Goal: Task Accomplishment & Management: Manage account settings

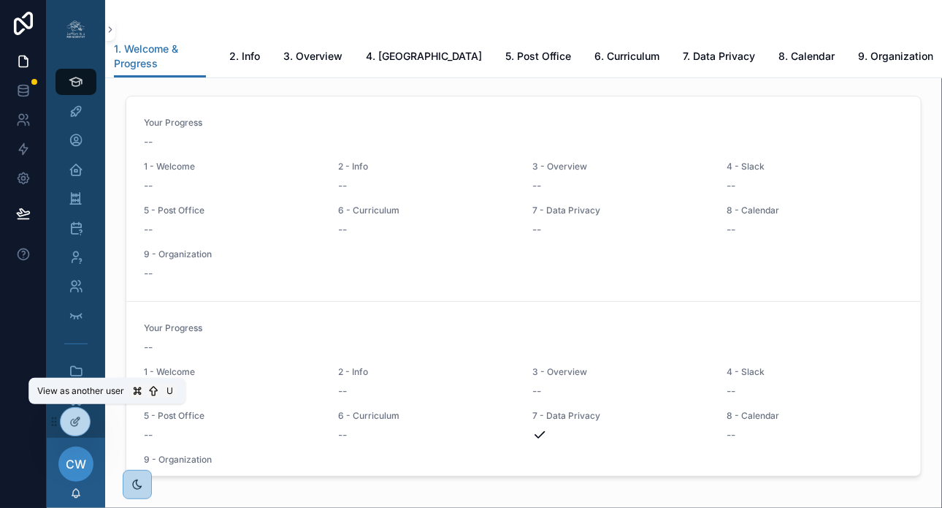
click at [0, 0] on icon at bounding box center [0, 0] width 0 height 0
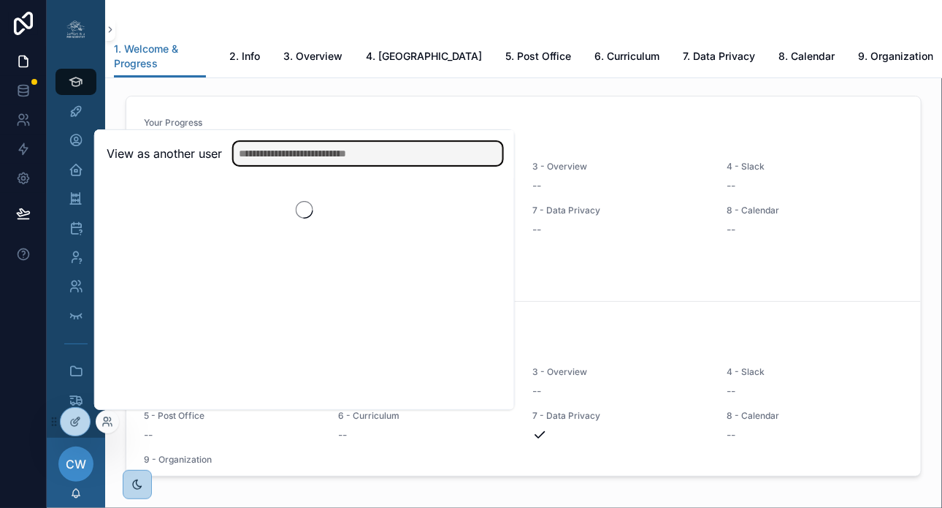
click at [297, 157] on input "text" at bounding box center [368, 153] width 269 height 23
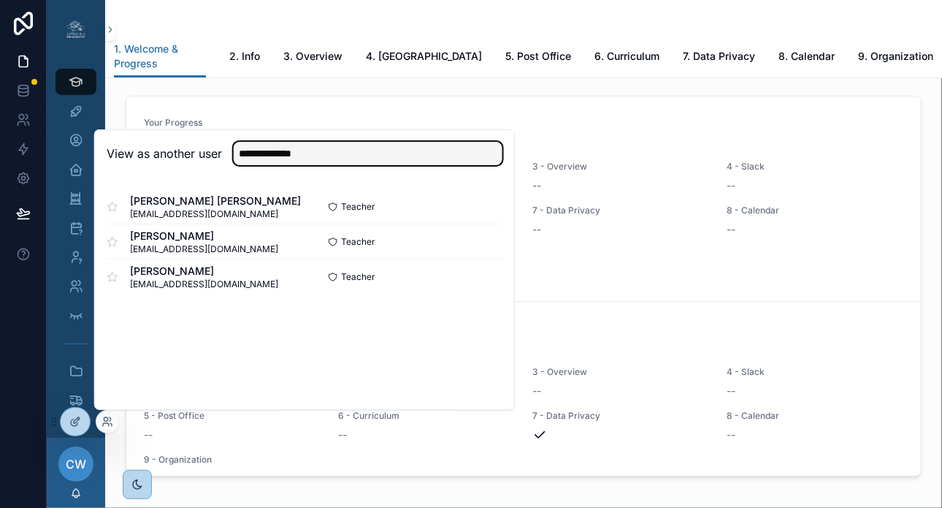
type input "**********"
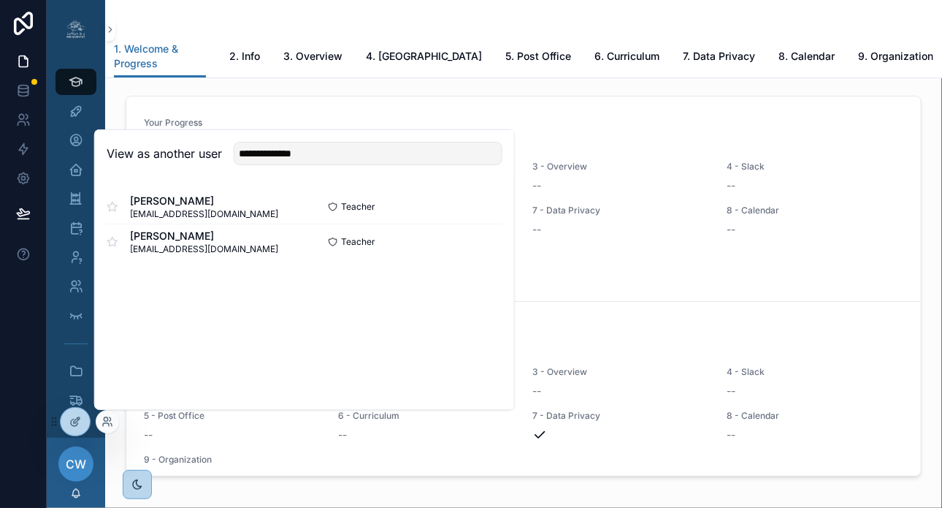
click at [0, 0] on button "Select" at bounding box center [0, 0] width 0 height 0
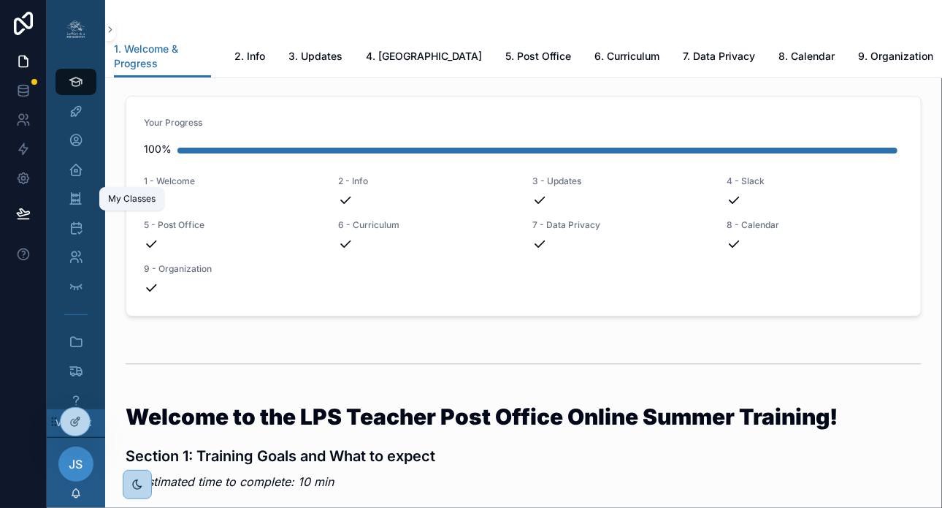
click at [76, 198] on icon "scrollable content" at bounding box center [76, 198] width 14 height 15
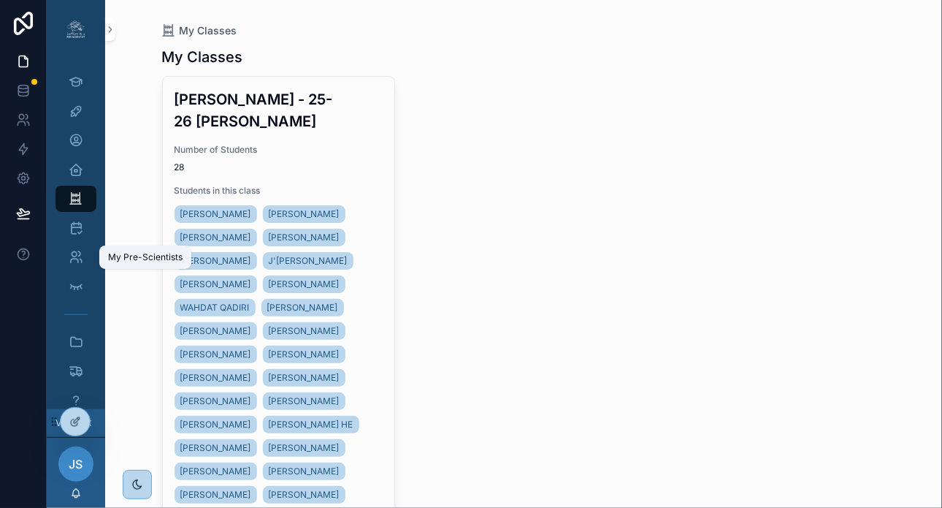
click at [75, 254] on icon "scrollable content" at bounding box center [76, 257] width 15 height 15
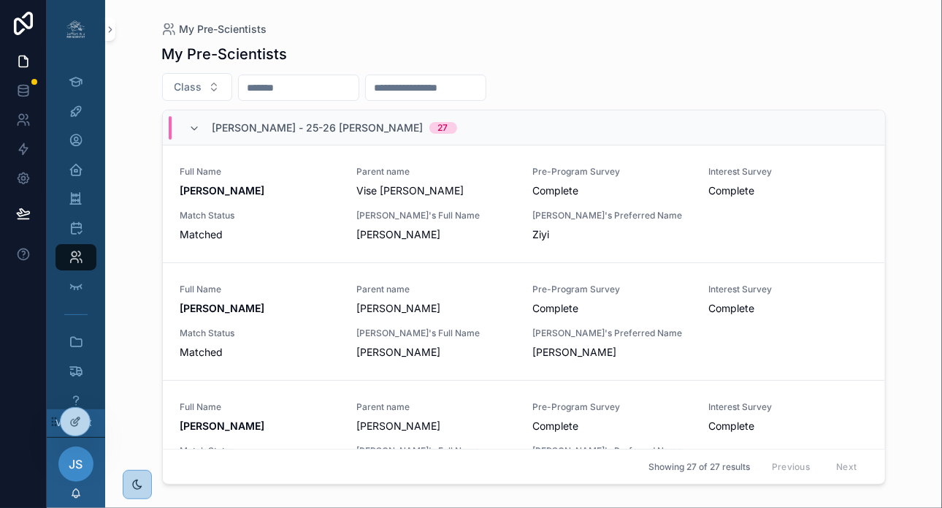
click at [266, 83] on input "scrollable content" at bounding box center [299, 87] width 120 height 20
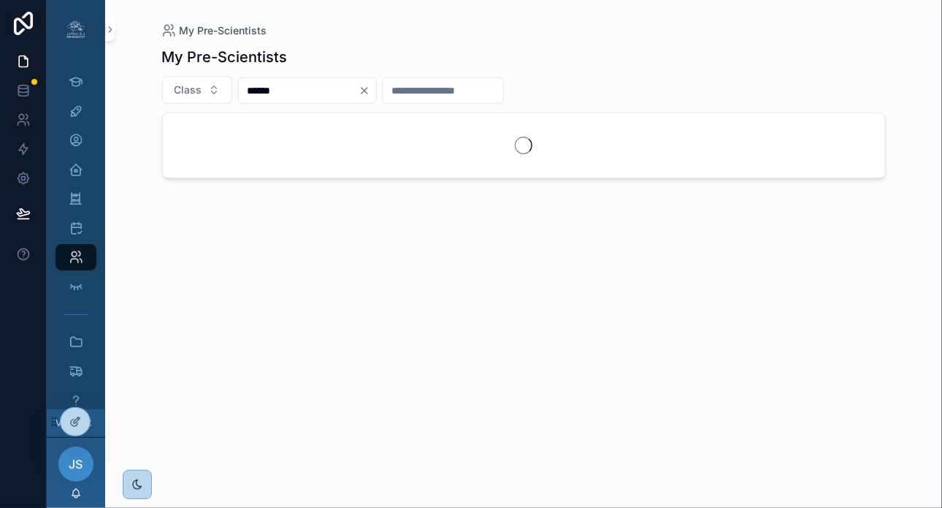
type input "******"
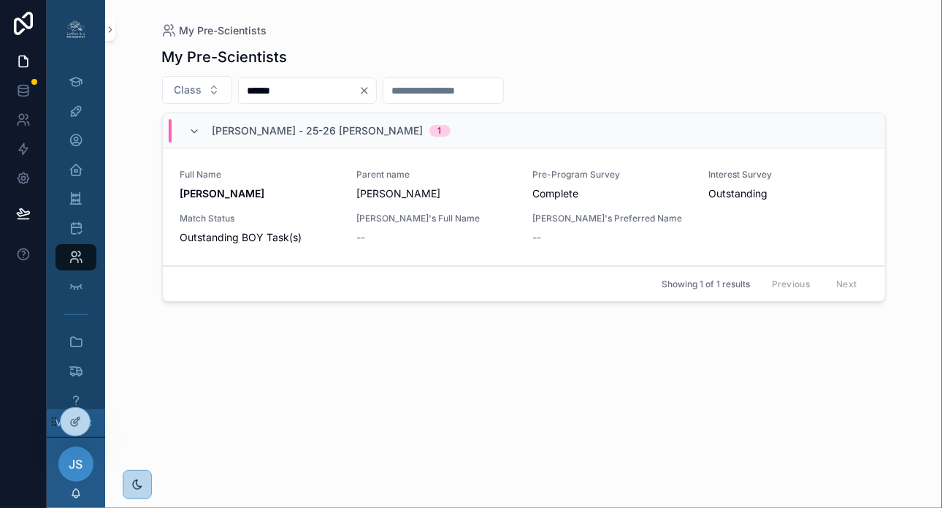
click at [688, 221] on span "[PERSON_NAME]'s Preferred Name" at bounding box center [612, 219] width 159 height 12
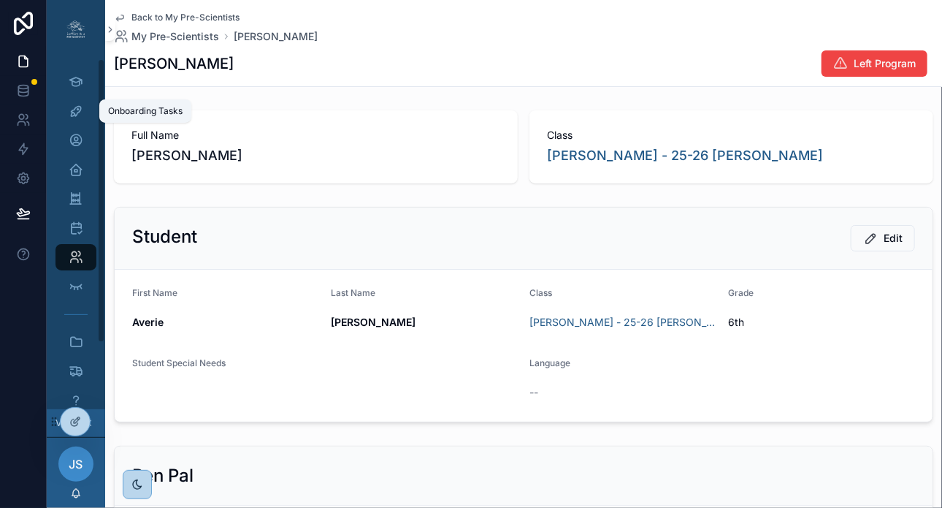
click at [74, 107] on icon "scrollable content" at bounding box center [76, 111] width 15 height 15
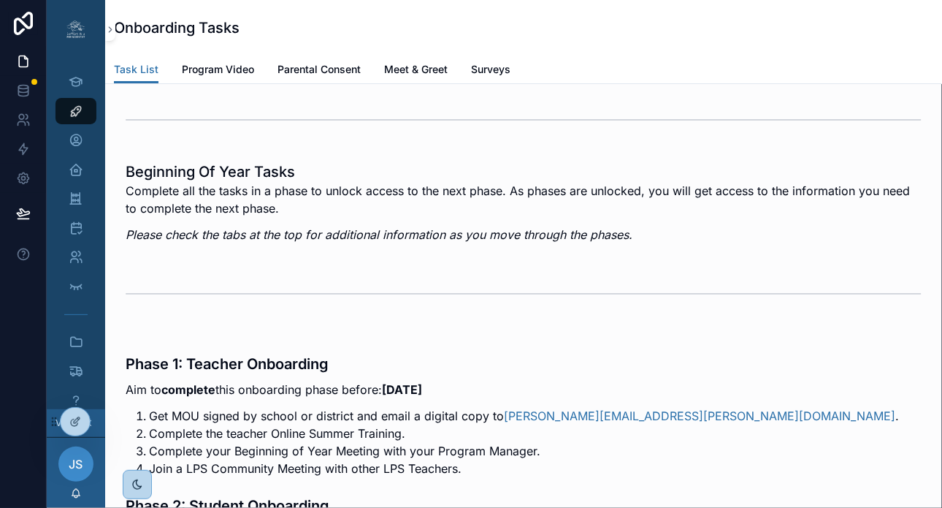
click at [491, 74] on span "Surveys" at bounding box center [490, 69] width 39 height 15
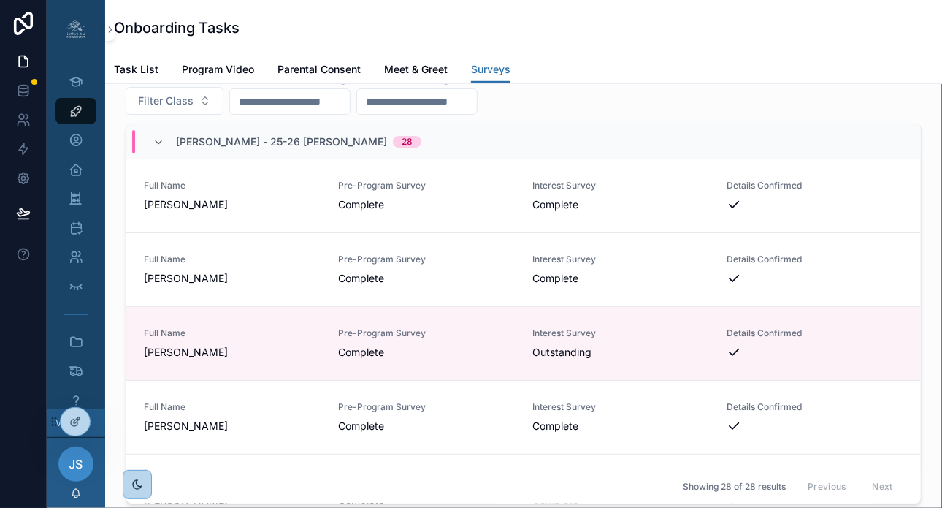
click at [0, 0] on icon at bounding box center [0, 0] width 0 height 0
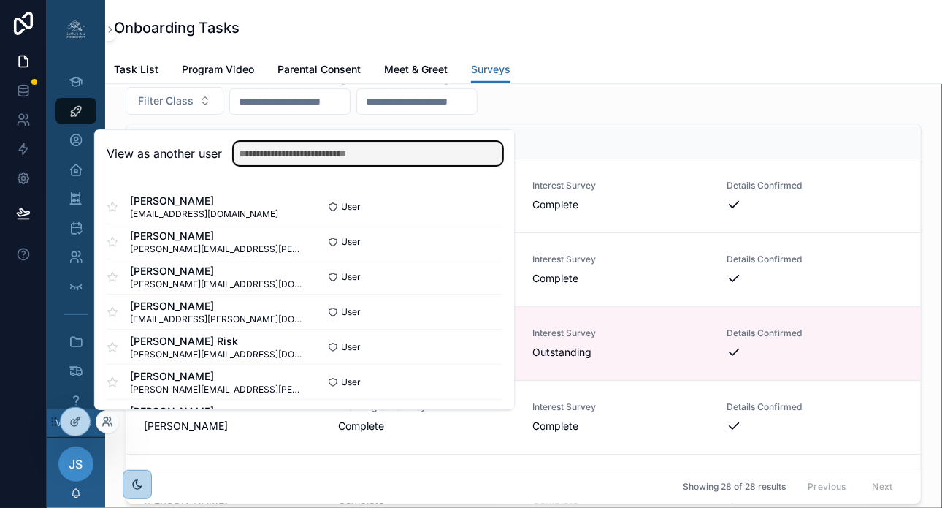
click at [324, 160] on input "text" at bounding box center [368, 153] width 269 height 23
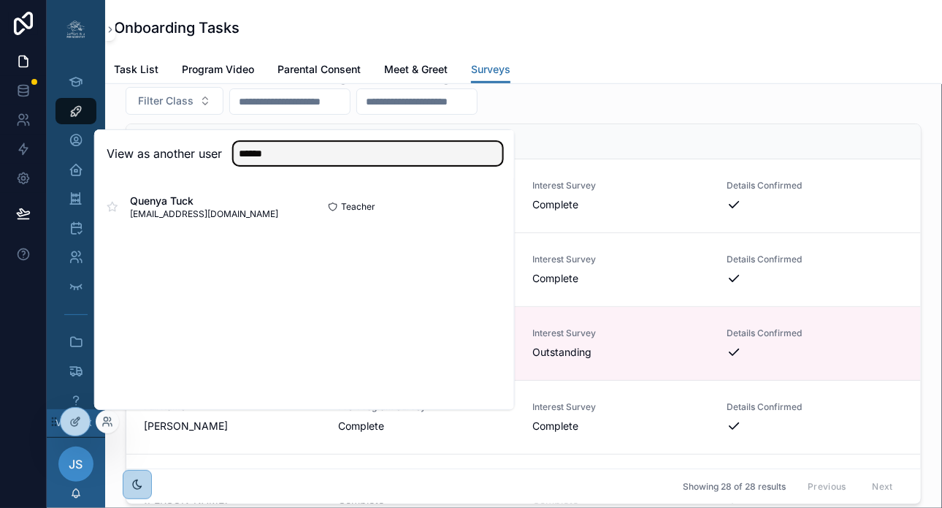
type input "******"
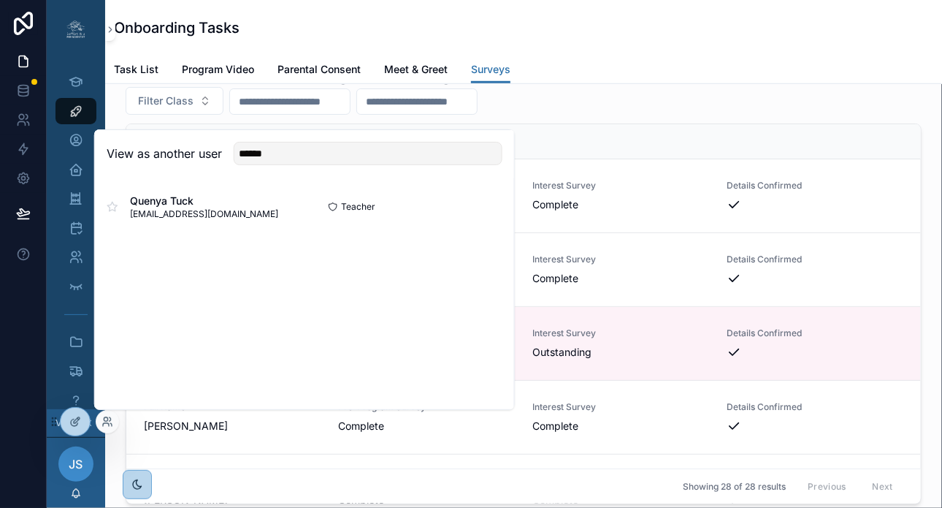
click at [0, 0] on button "Select" at bounding box center [0, 0] width 0 height 0
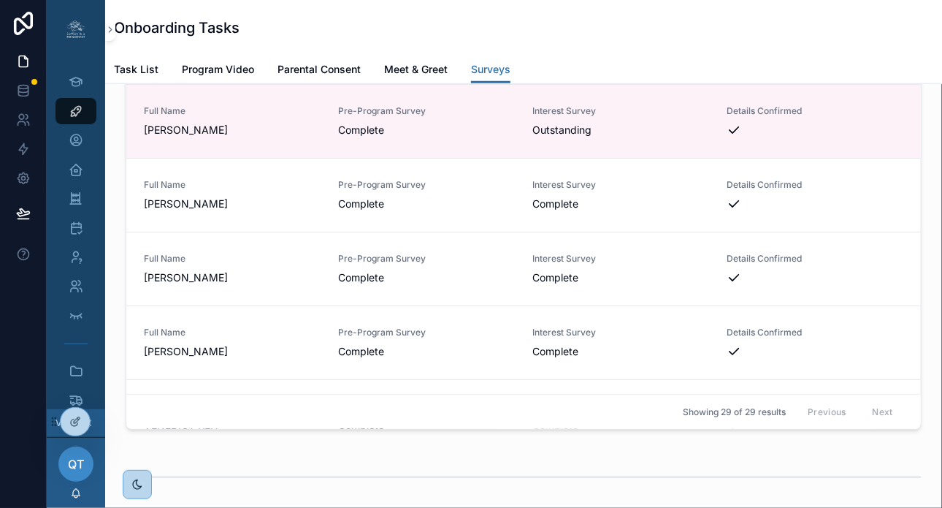
scroll to position [2862, 0]
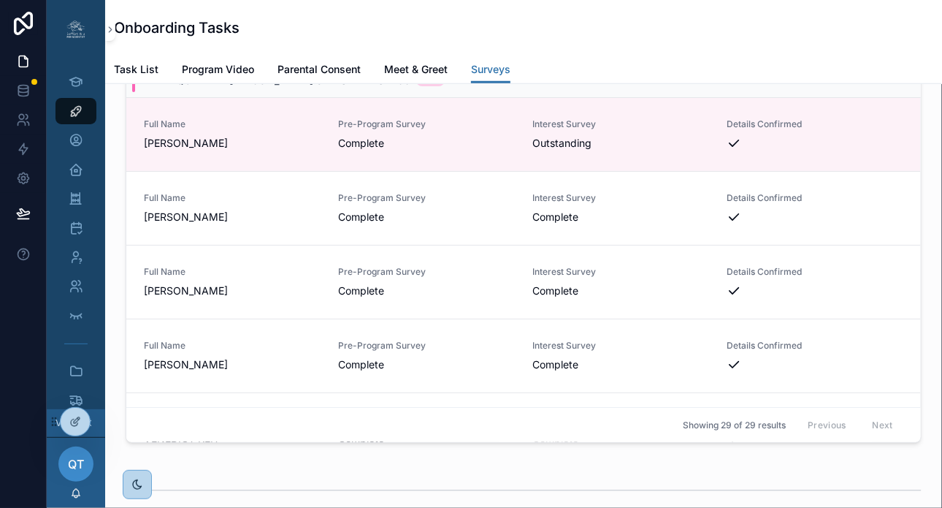
click at [469, 150] on span "Complete" at bounding box center [426, 143] width 177 height 15
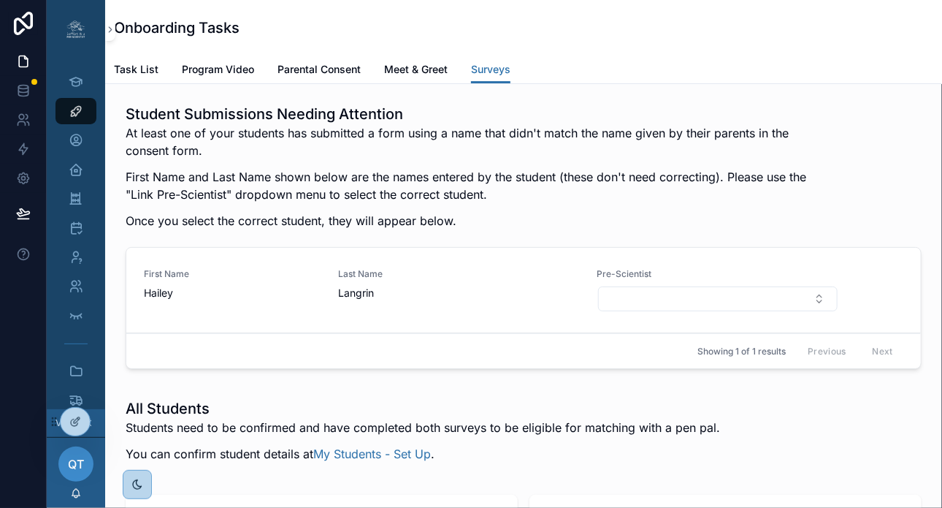
scroll to position [2162, 0]
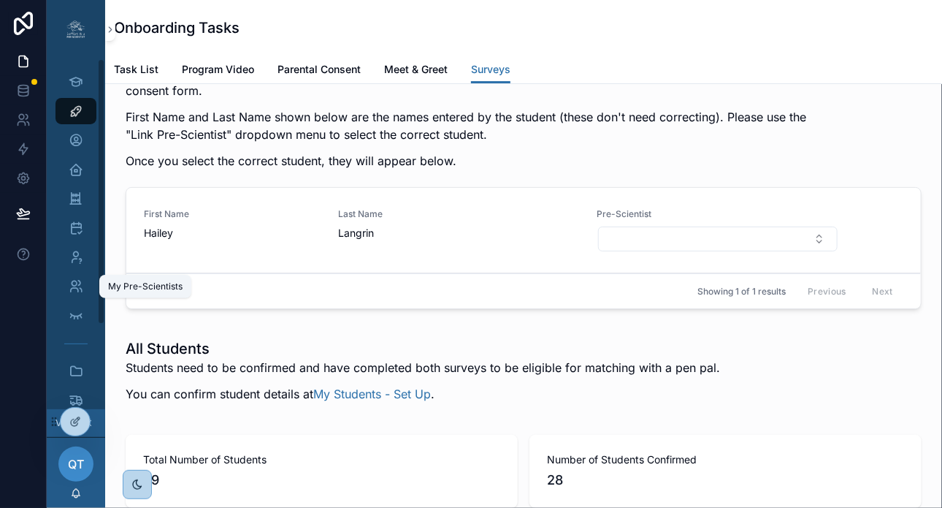
click at [80, 291] on icon "scrollable content" at bounding box center [76, 286] width 15 height 15
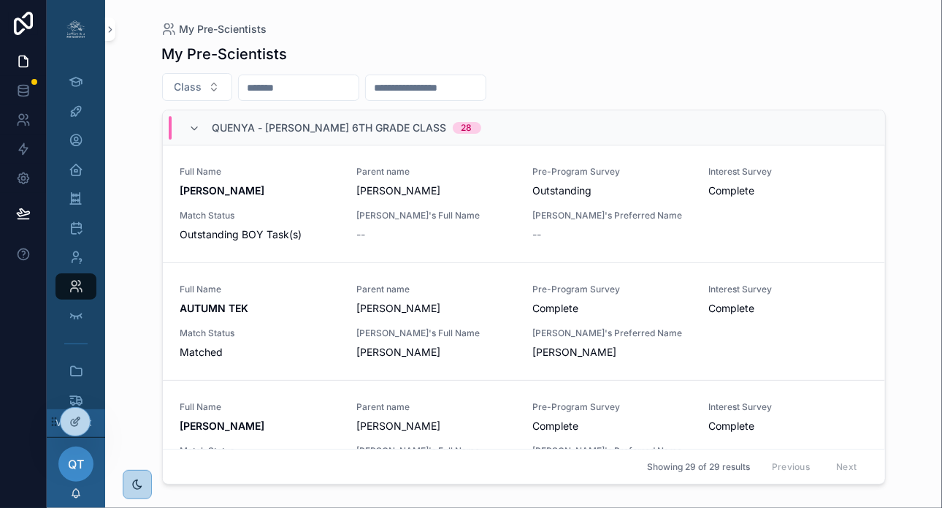
click at [334, 95] on input "scrollable content" at bounding box center [299, 87] width 120 height 20
click at [571, 96] on div "Class" at bounding box center [524, 87] width 724 height 28
click at [319, 89] on input "scrollable content" at bounding box center [299, 87] width 120 height 20
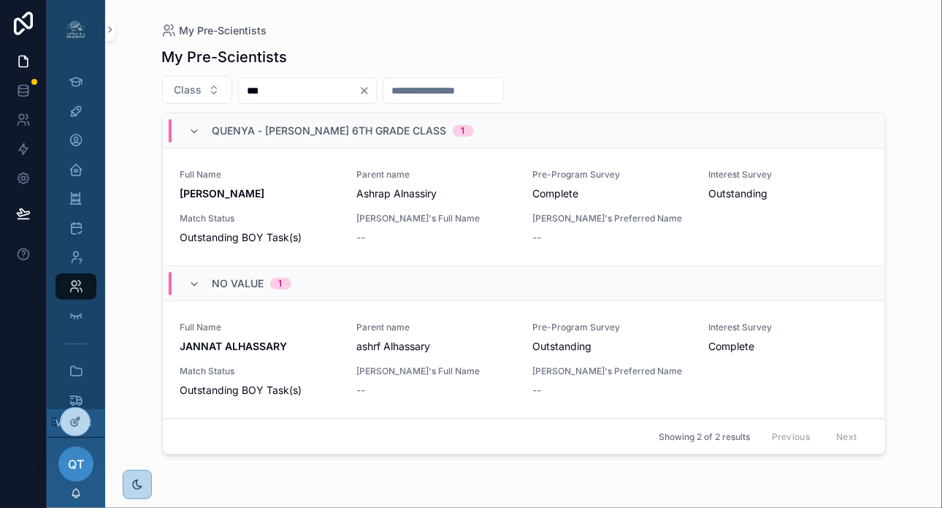
type input "***"
click at [376, 221] on span "[PERSON_NAME]'s Full Name" at bounding box center [436, 219] width 159 height 12
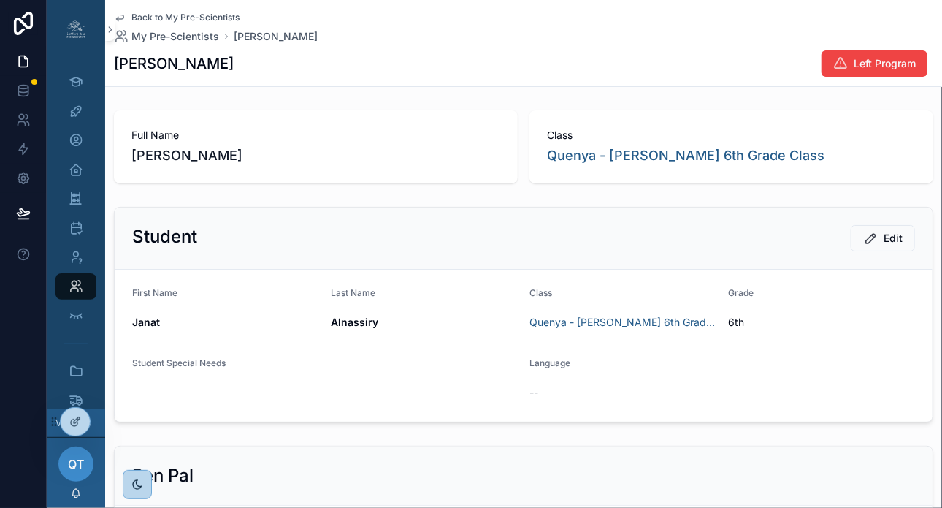
click at [142, 17] on span "Back to My Pre-Scientists" at bounding box center [185, 18] width 108 height 12
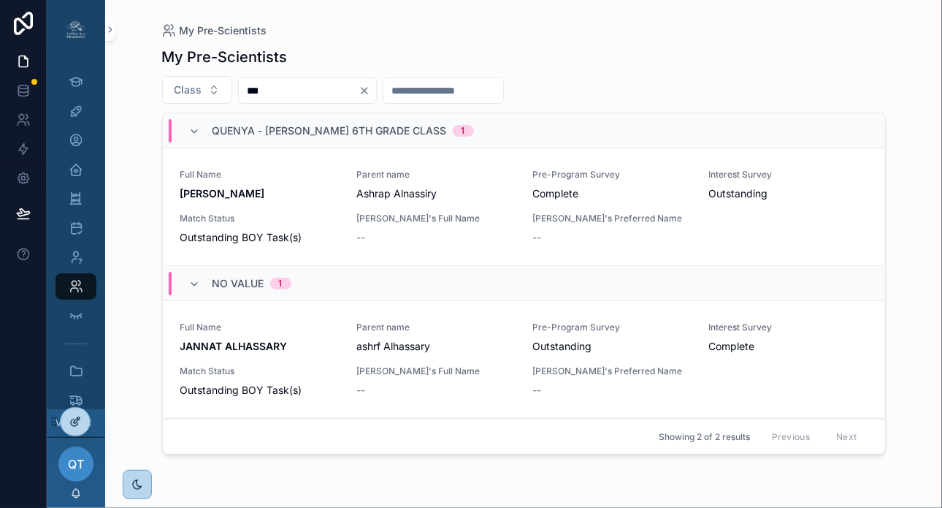
click at [77, 420] on icon at bounding box center [77, 420] width 6 height 6
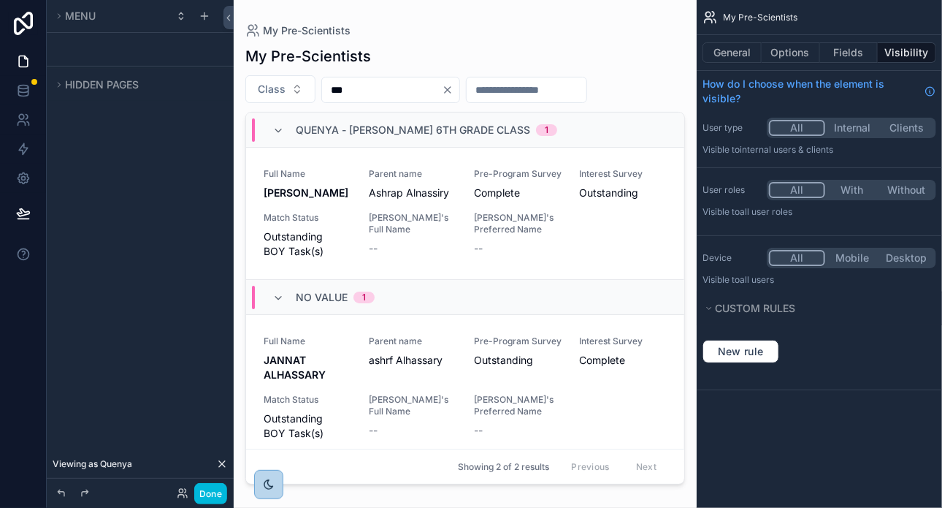
click at [217, 465] on icon at bounding box center [222, 464] width 12 height 12
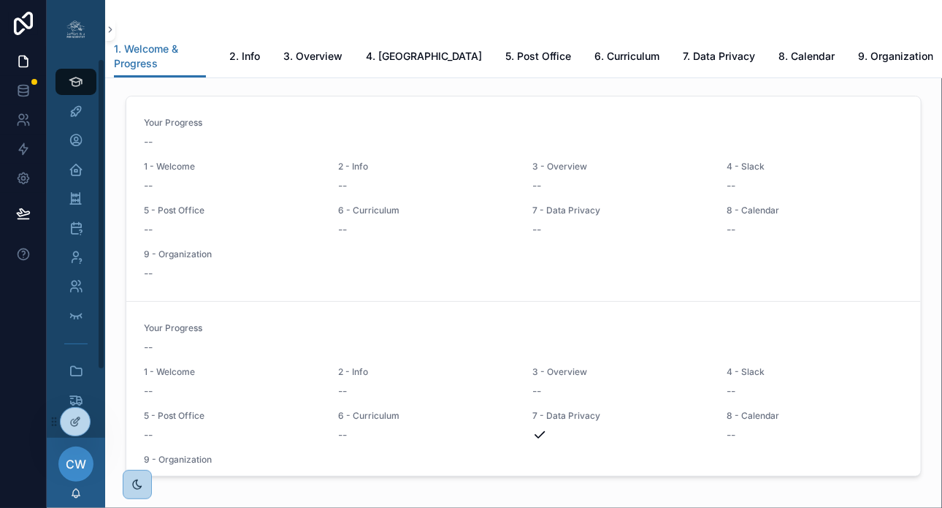
click at [0, 0] on icon at bounding box center [0, 0] width 0 height 0
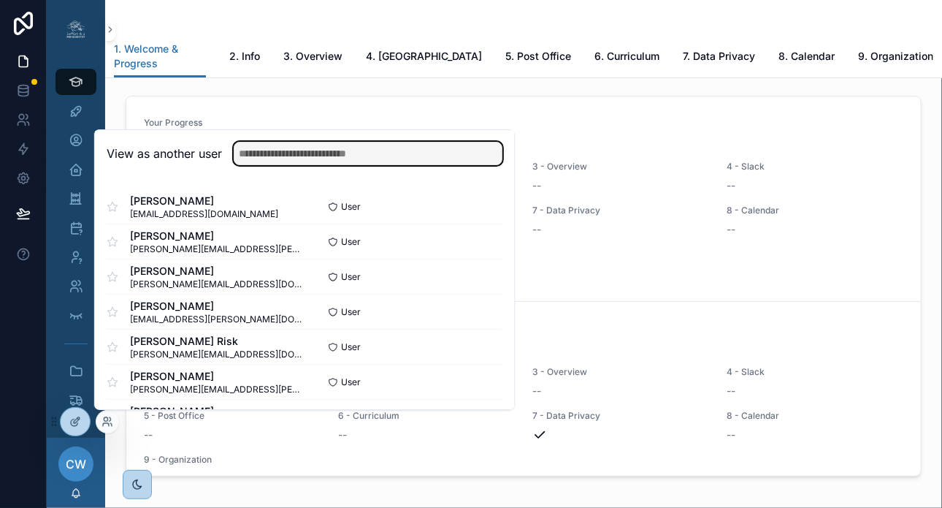
click at [282, 152] on input "text" at bounding box center [368, 153] width 269 height 23
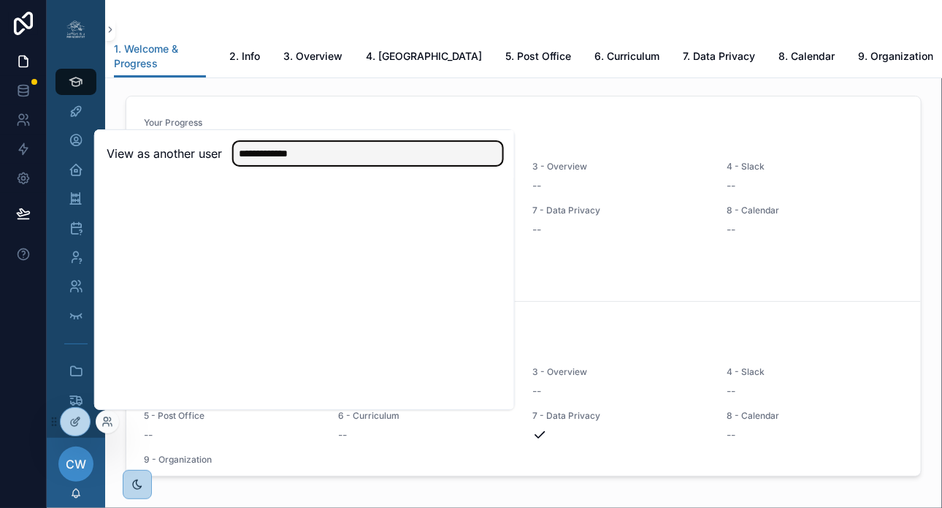
click at [280, 156] on input "**********" at bounding box center [368, 153] width 269 height 23
type input "**********"
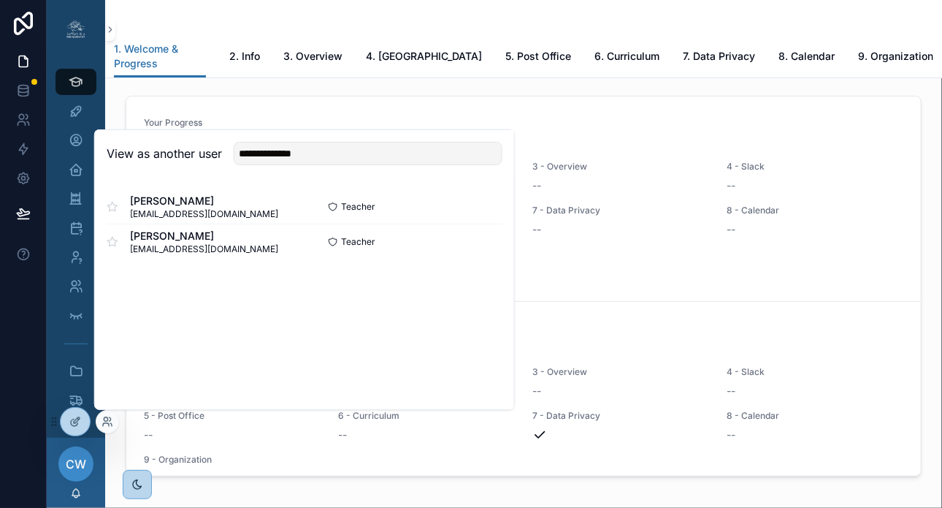
click at [0, 0] on button "Select" at bounding box center [0, 0] width 0 height 0
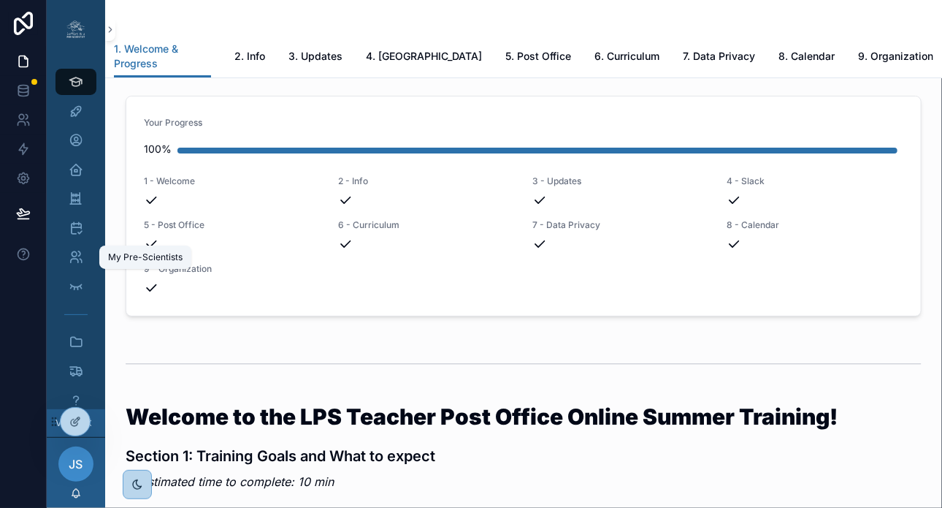
click at [78, 258] on icon "scrollable content" at bounding box center [76, 257] width 15 height 15
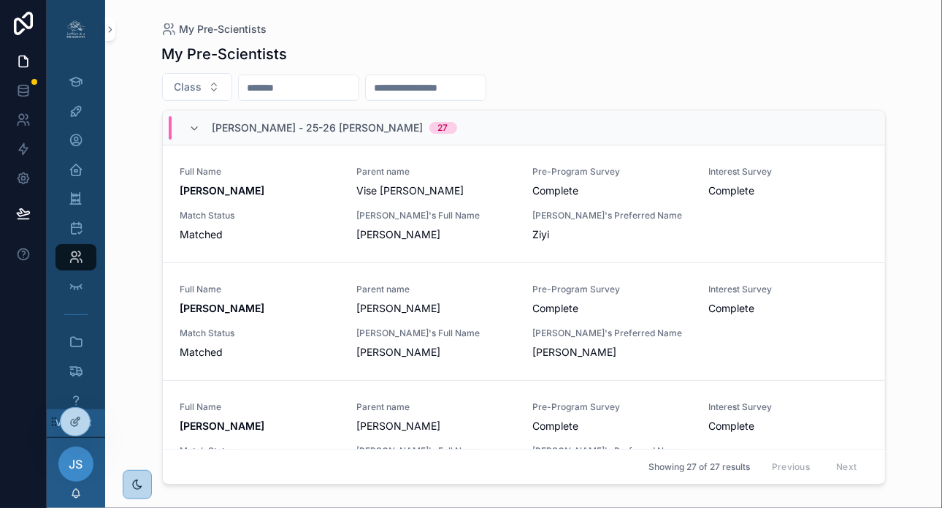
click at [286, 88] on input "scrollable content" at bounding box center [299, 87] width 120 height 20
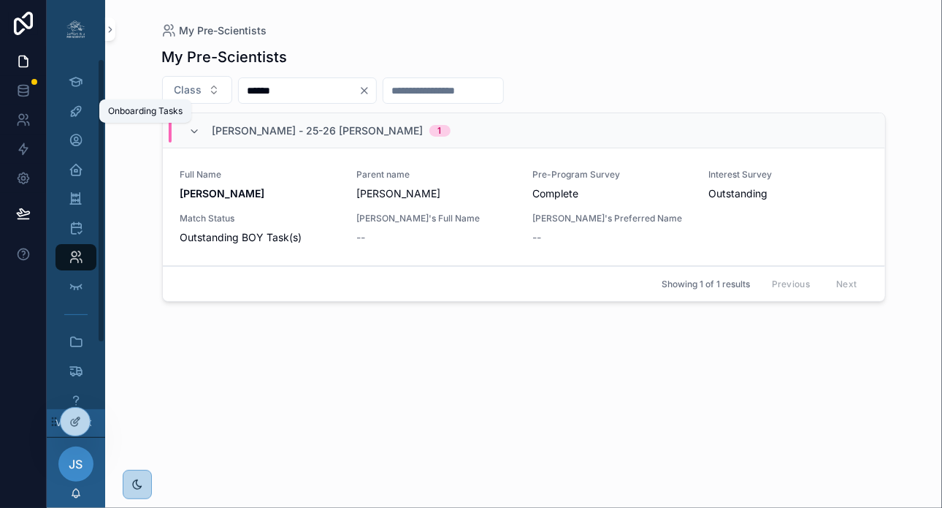
type input "******"
click at [84, 108] on div "Onboarding Tasks" at bounding box center [75, 110] width 23 height 23
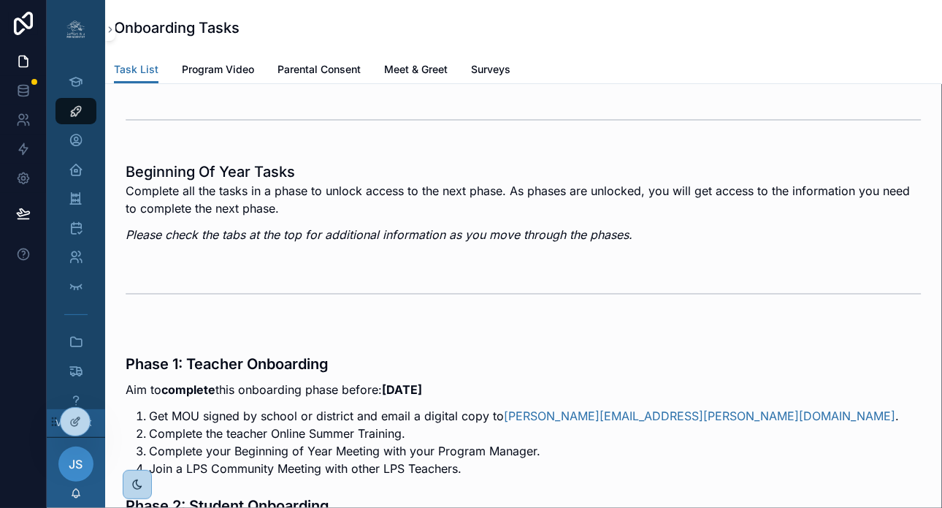
click at [491, 71] on span "Surveys" at bounding box center [490, 69] width 39 height 15
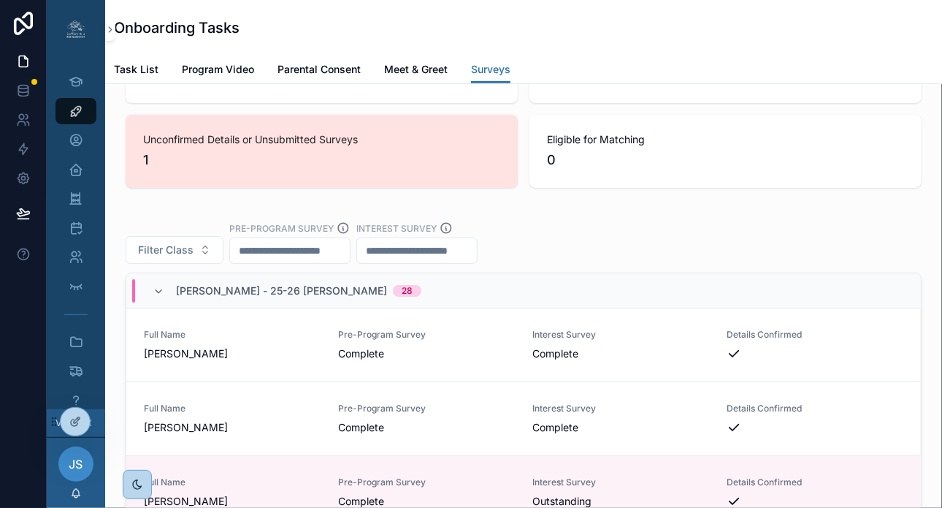
scroll to position [2640, 0]
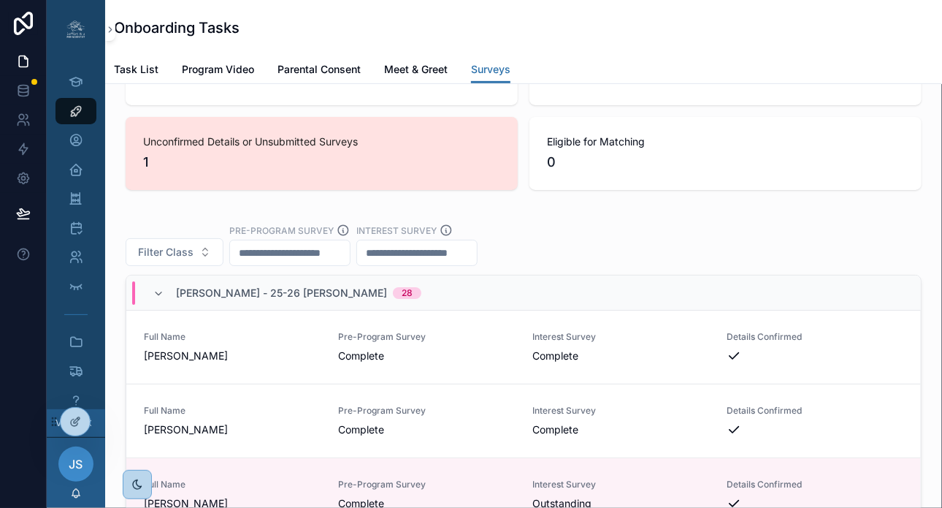
click at [329, 263] on input "scrollable content" at bounding box center [290, 253] width 120 height 20
type input "**********"
click at [473, 263] on input "scrollable content" at bounding box center [435, 253] width 120 height 20
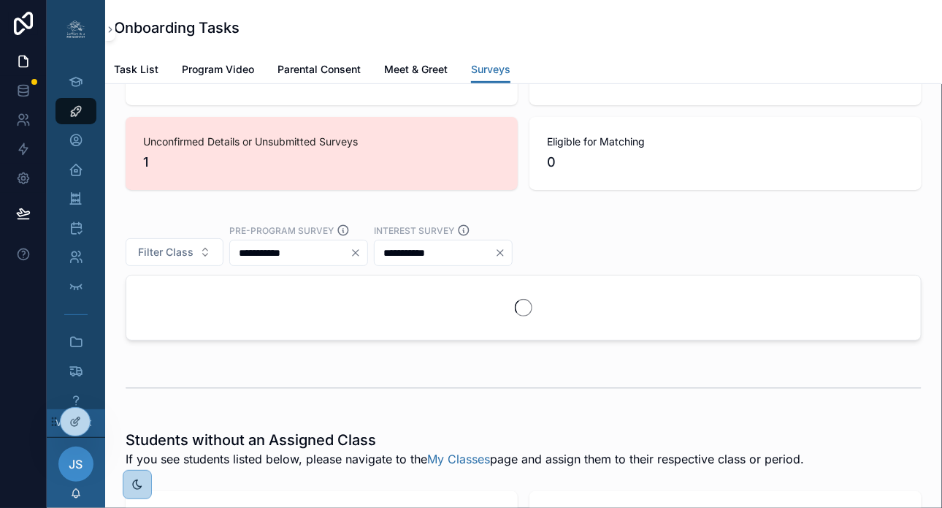
type input "**********"
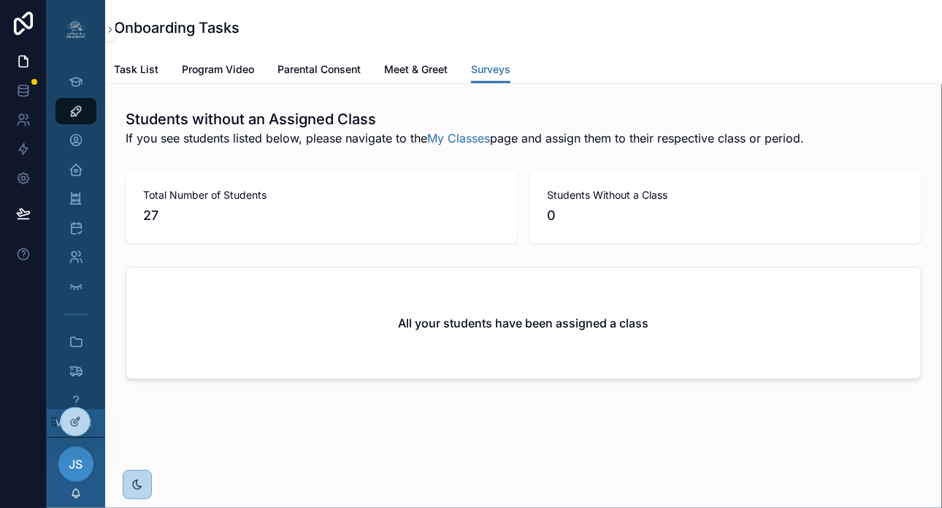
scroll to position [3046, 0]
click at [72, 258] on icon "scrollable content" at bounding box center [76, 257] width 15 height 15
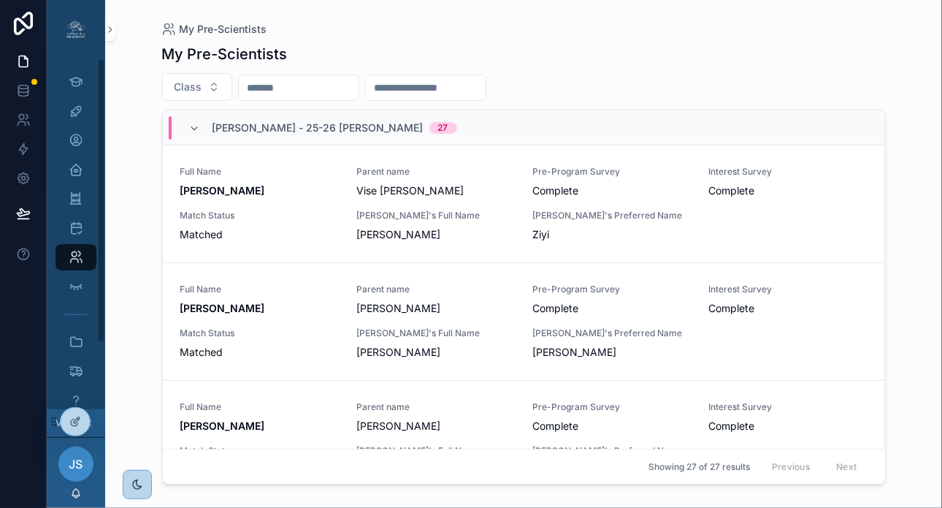
click at [272, 91] on input "scrollable content" at bounding box center [299, 87] width 120 height 20
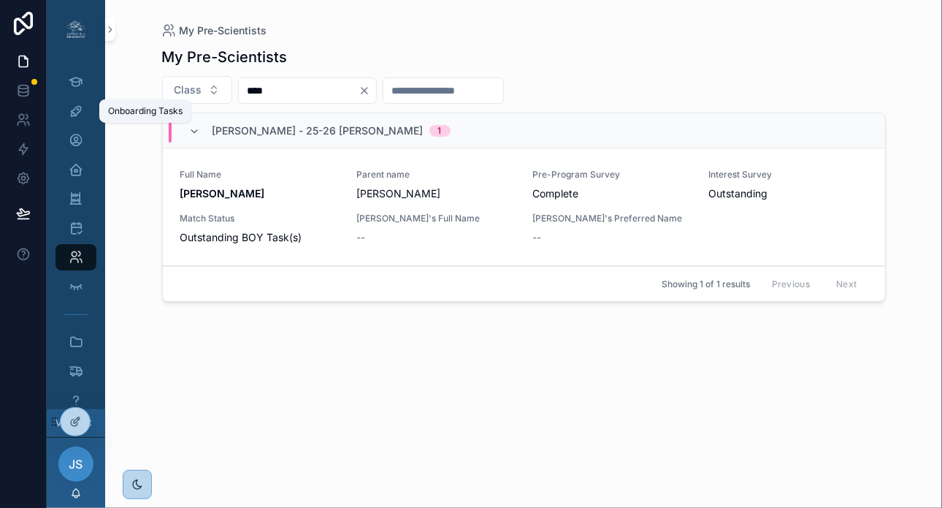
type input "****"
click at [78, 115] on icon "scrollable content" at bounding box center [76, 111] width 15 height 15
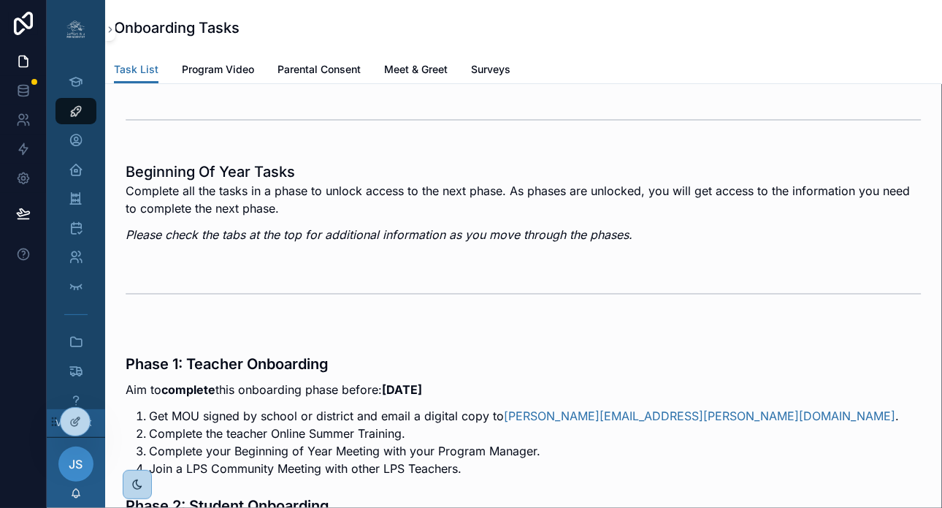
click at [504, 71] on span "Surveys" at bounding box center [490, 69] width 39 height 15
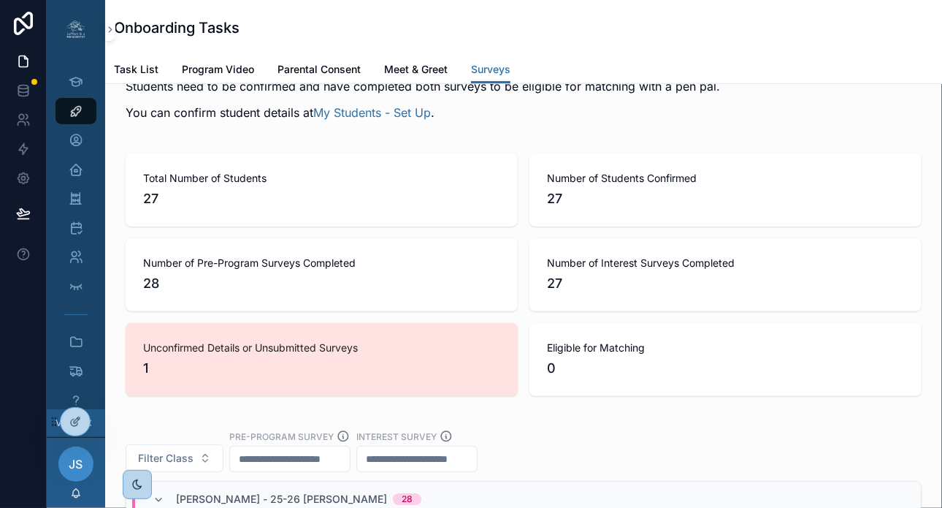
scroll to position [2385, 0]
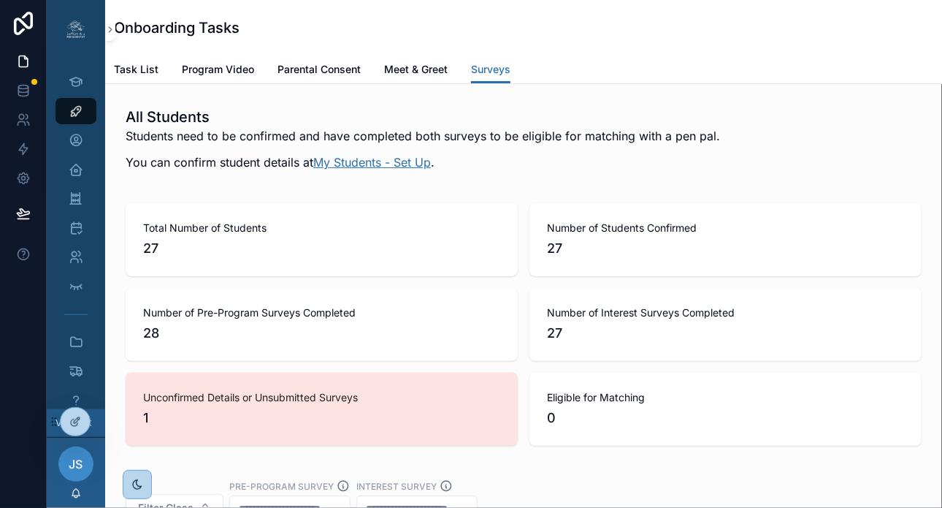
click at [401, 169] on link "My Students - Set Up" at bounding box center [372, 162] width 118 height 15
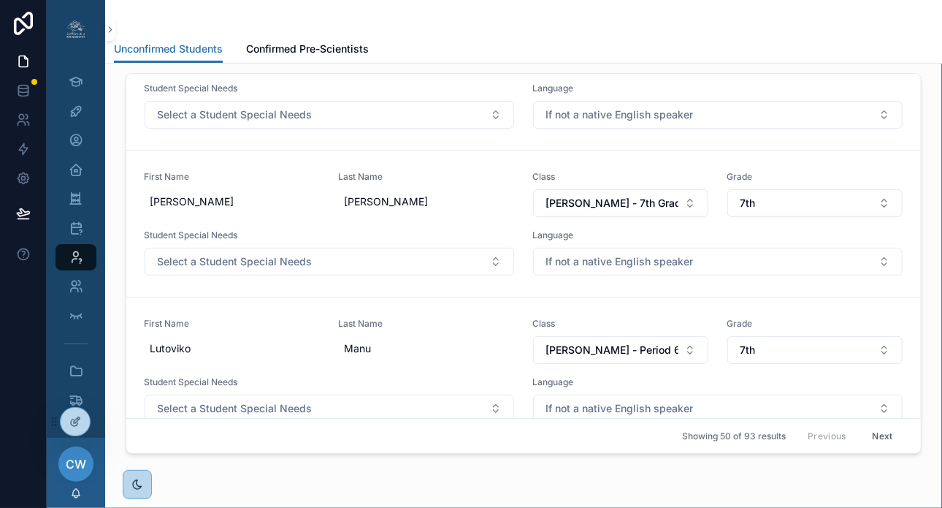
scroll to position [226, 0]
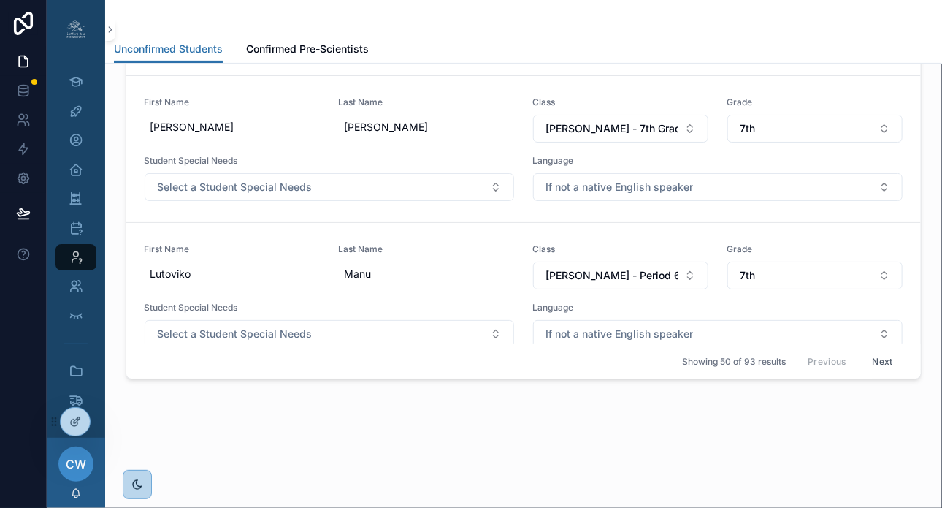
click at [879, 357] on button "Next" at bounding box center [883, 361] width 41 height 23
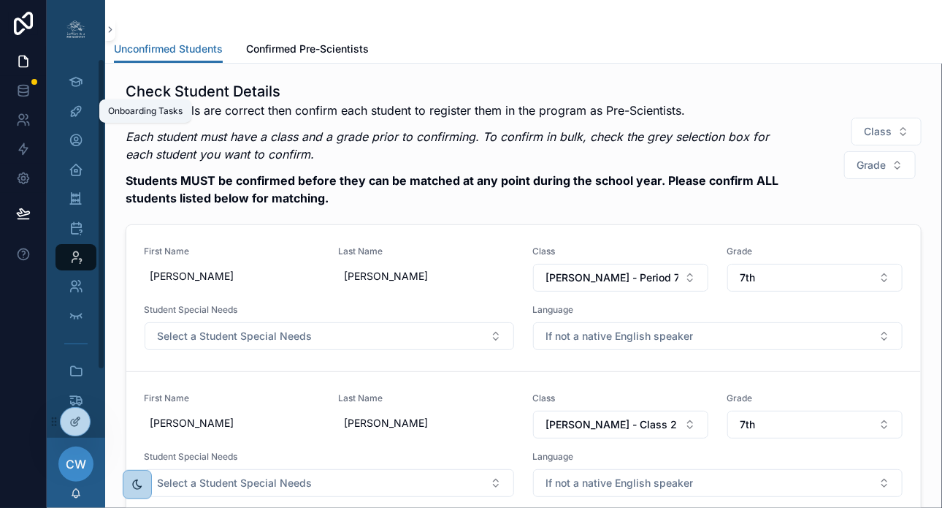
click at [81, 111] on icon "scrollable content" at bounding box center [76, 111] width 15 height 15
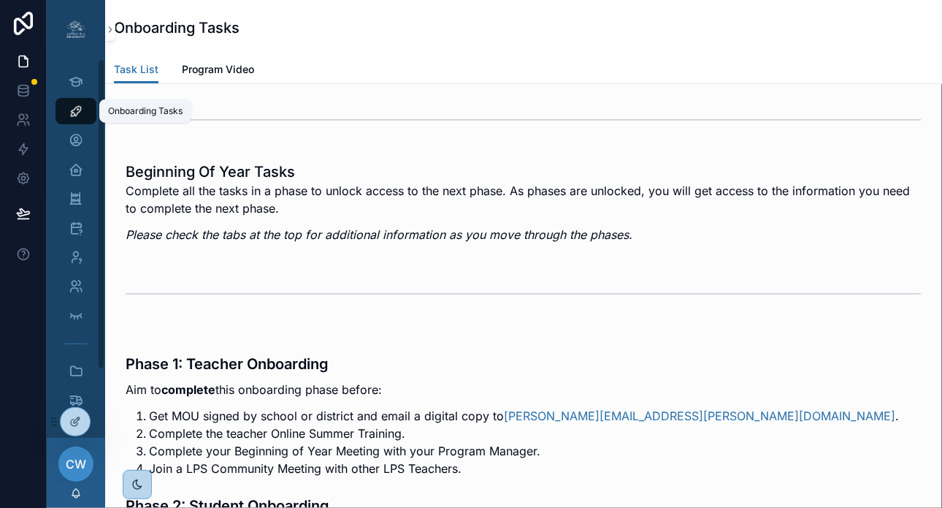
click at [77, 115] on icon "scrollable content" at bounding box center [76, 111] width 15 height 15
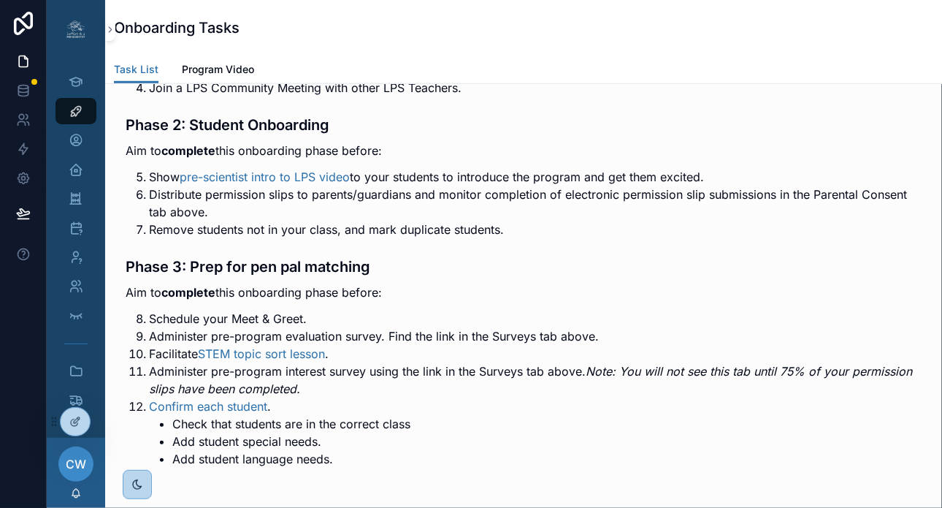
scroll to position [522, 0]
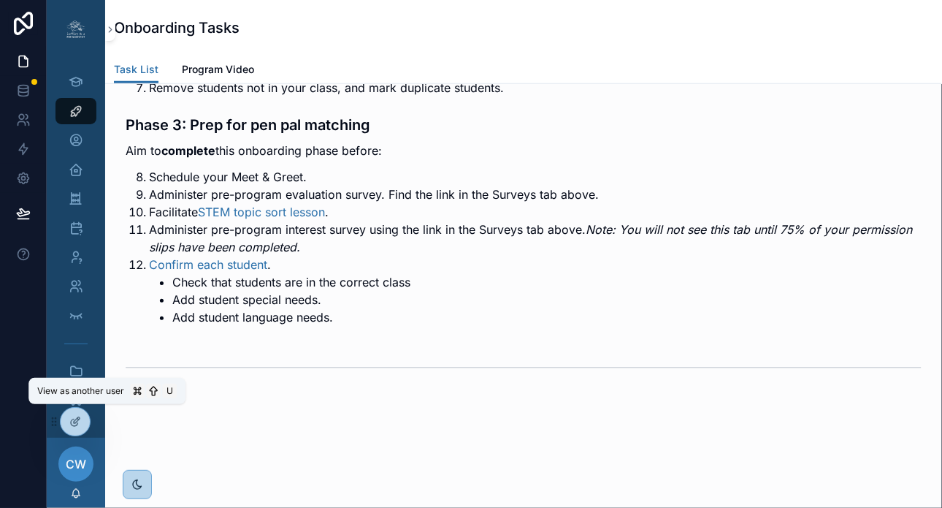
click at [0, 0] on icon at bounding box center [0, 0] width 0 height 0
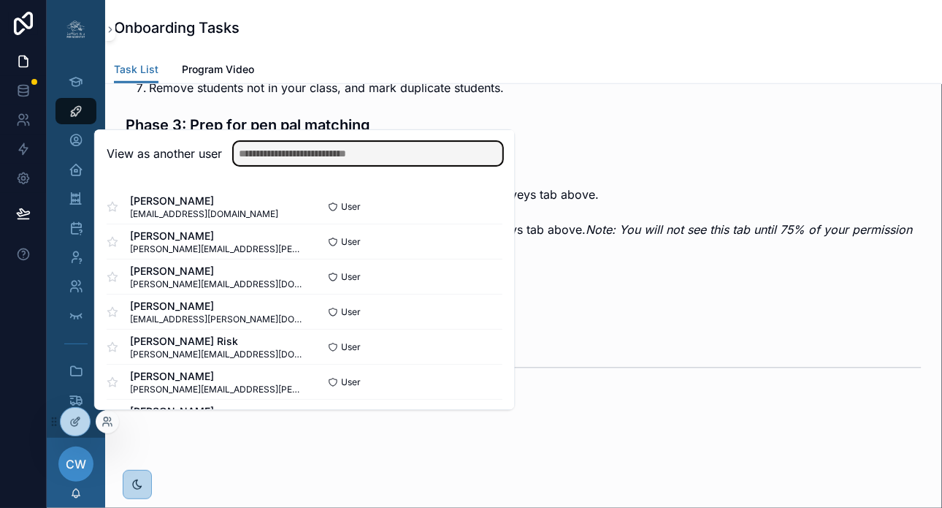
click at [260, 158] on input "text" at bounding box center [368, 153] width 269 height 23
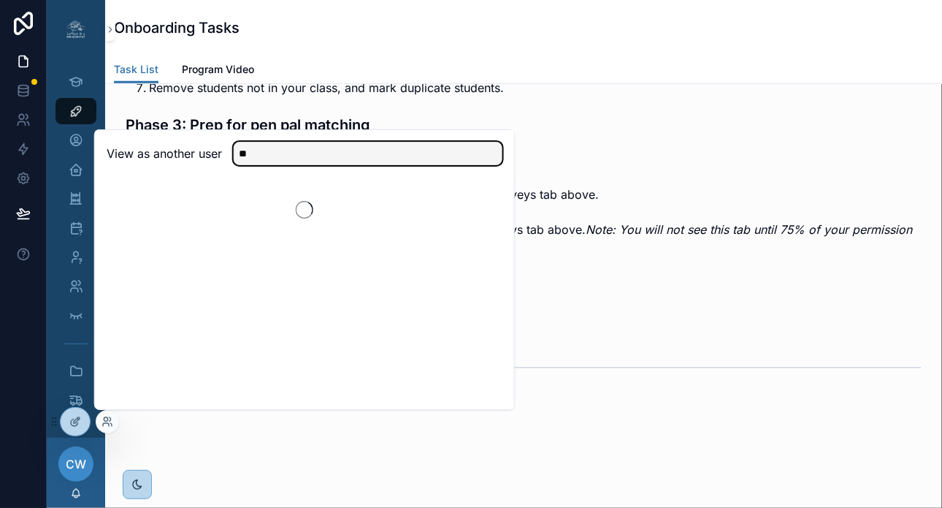
type input "*"
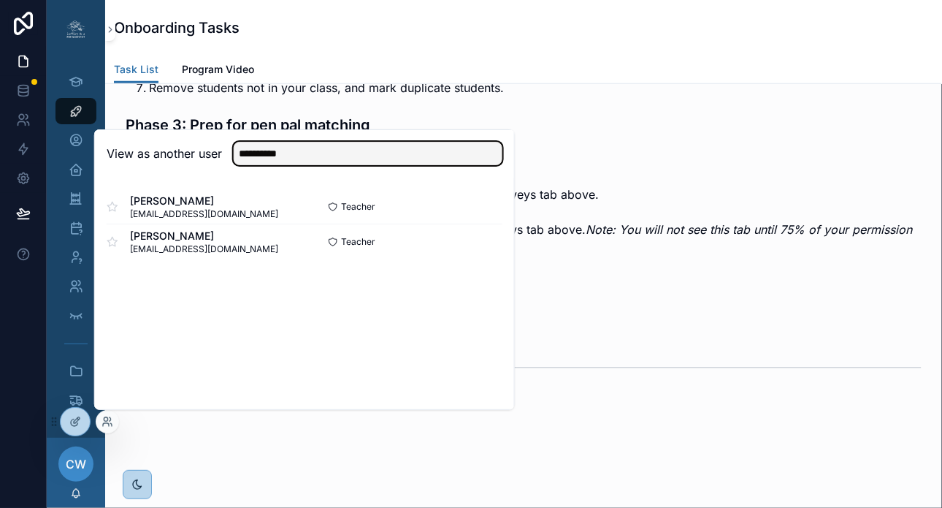
type input "**********"
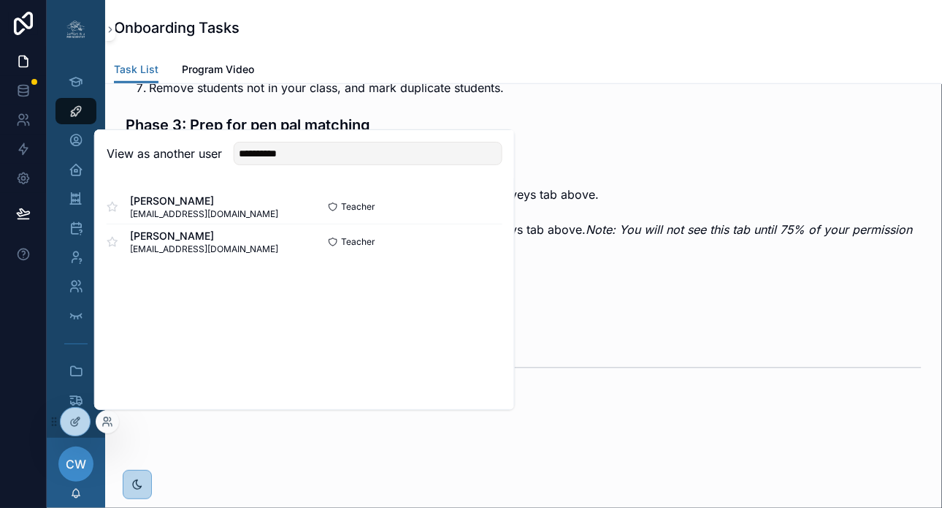
click at [0, 0] on button "Select" at bounding box center [0, 0] width 0 height 0
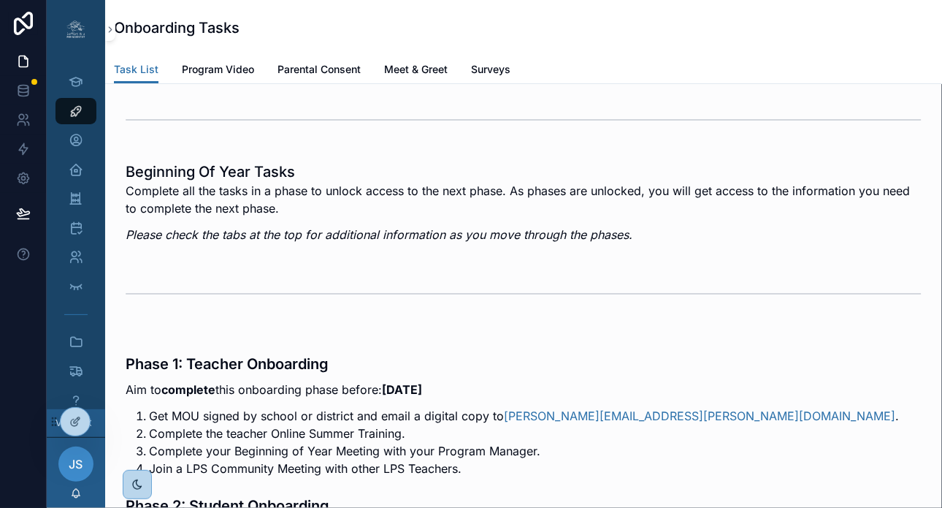
click at [502, 64] on span "Surveys" at bounding box center [490, 69] width 39 height 15
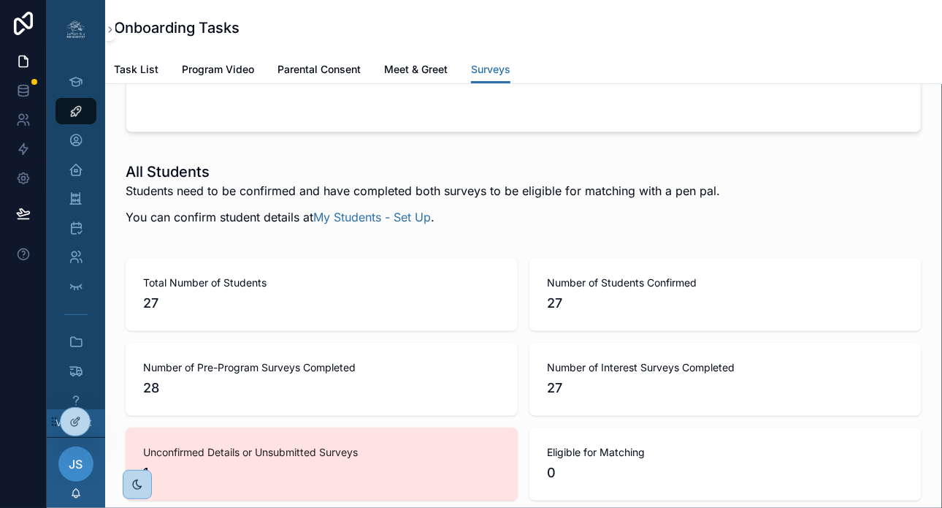
scroll to position [2344, 0]
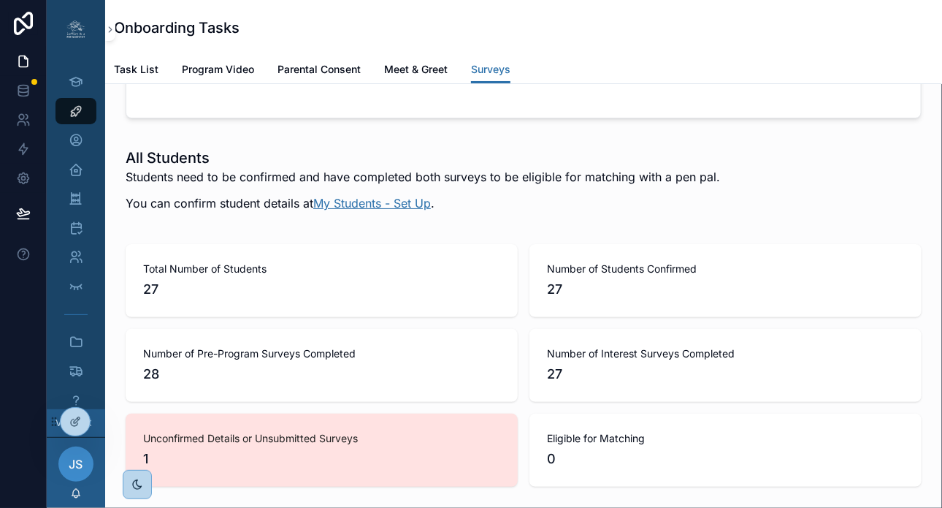
click at [393, 210] on link "My Students - Set Up" at bounding box center [372, 203] width 118 height 15
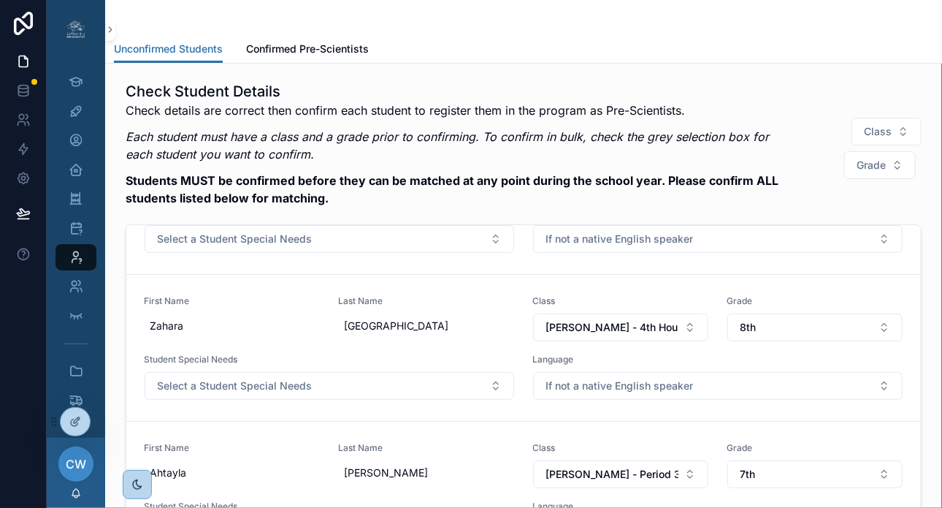
scroll to position [258, 0]
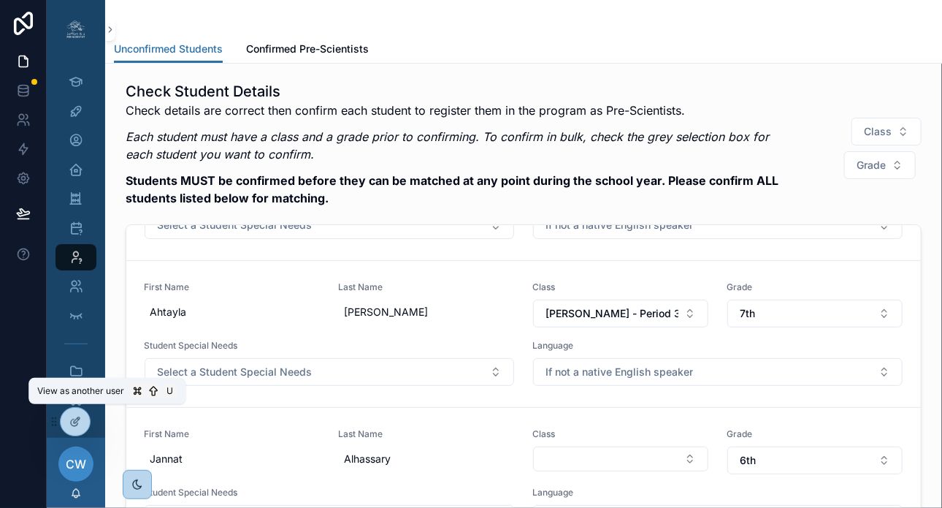
click at [0, 0] on icon at bounding box center [0, 0] width 0 height 0
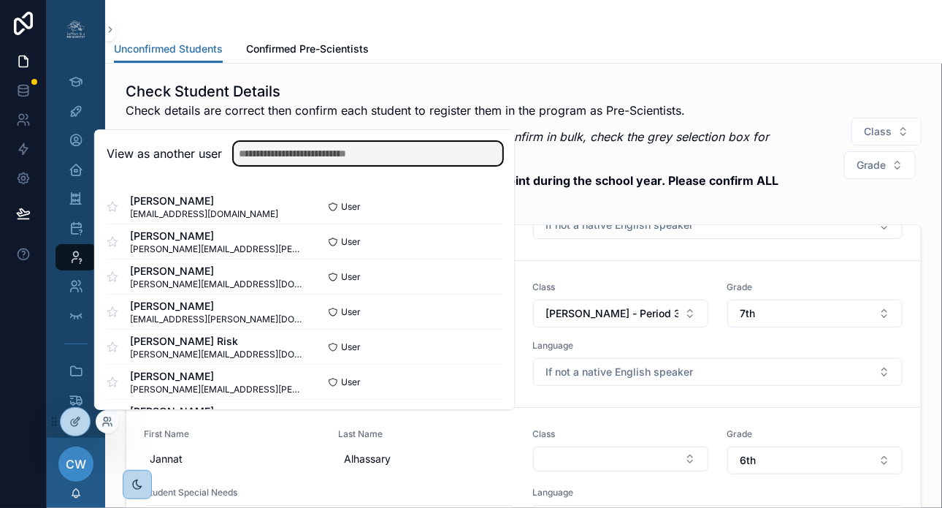
click at [256, 154] on input "text" at bounding box center [368, 153] width 269 height 23
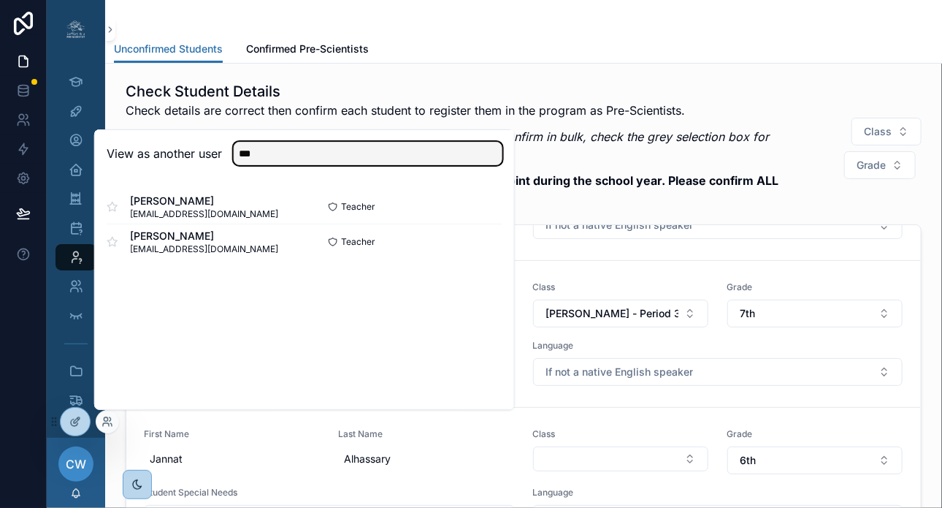
type input "***"
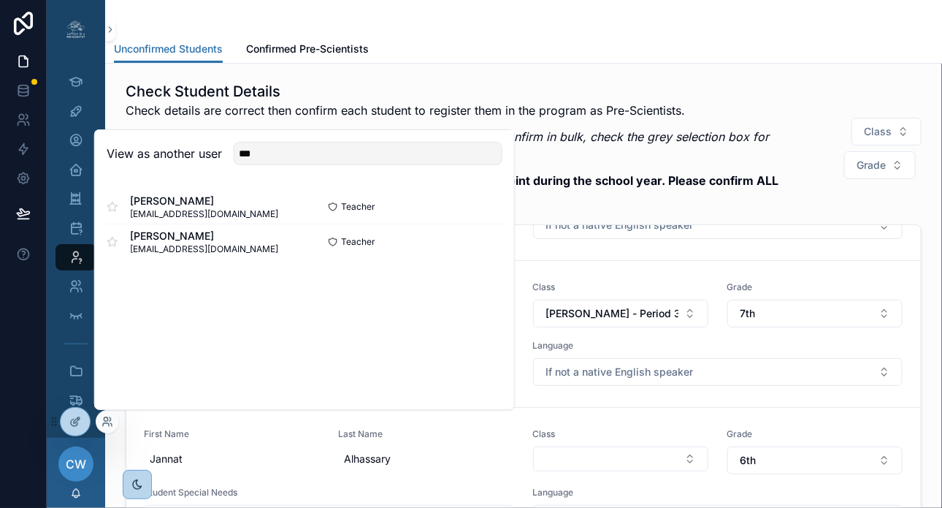
click at [0, 0] on button "Select" at bounding box center [0, 0] width 0 height 0
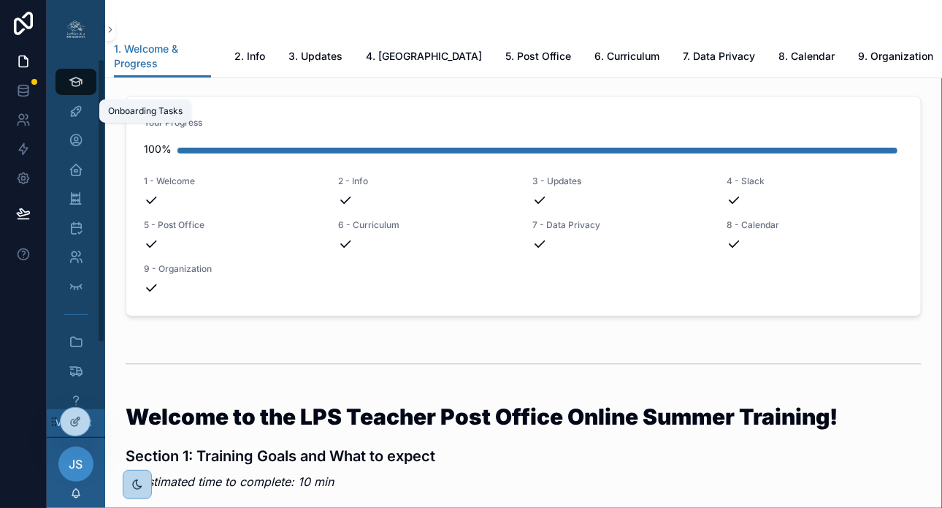
click at [80, 109] on icon "scrollable content" at bounding box center [76, 111] width 15 height 15
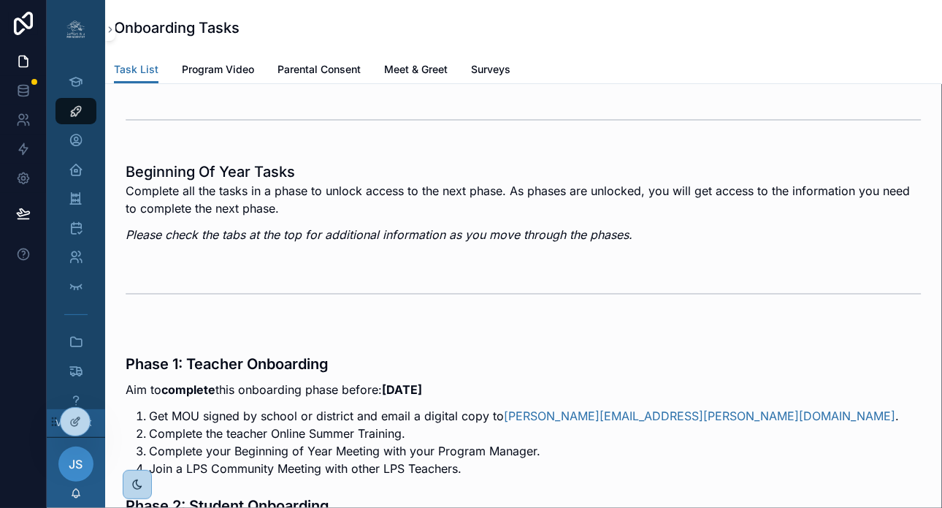
click at [495, 64] on span "Surveys" at bounding box center [490, 69] width 39 height 15
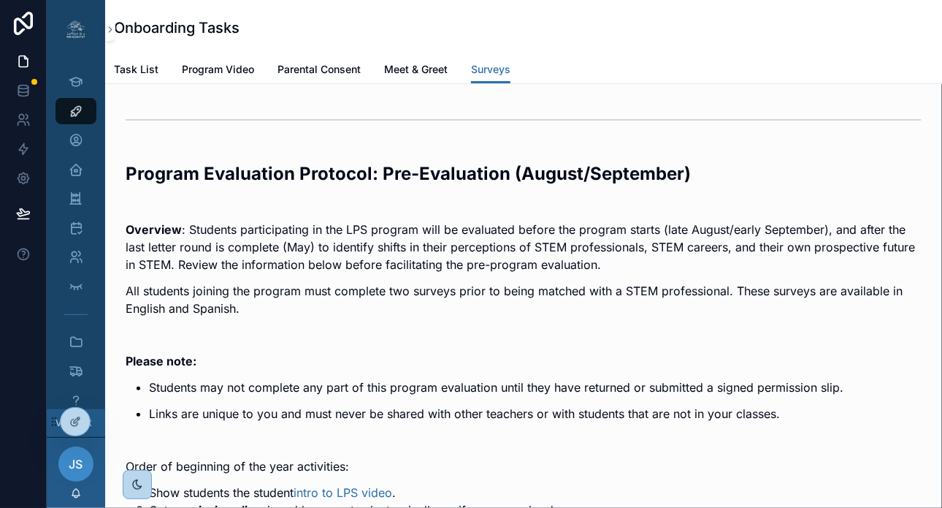
click at [492, 72] on span "Surveys" at bounding box center [490, 69] width 39 height 15
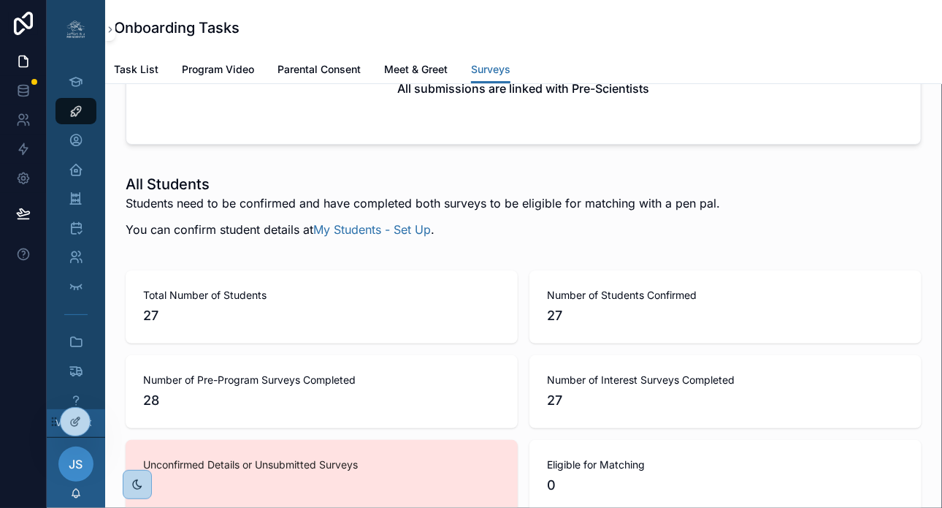
scroll to position [2341, 0]
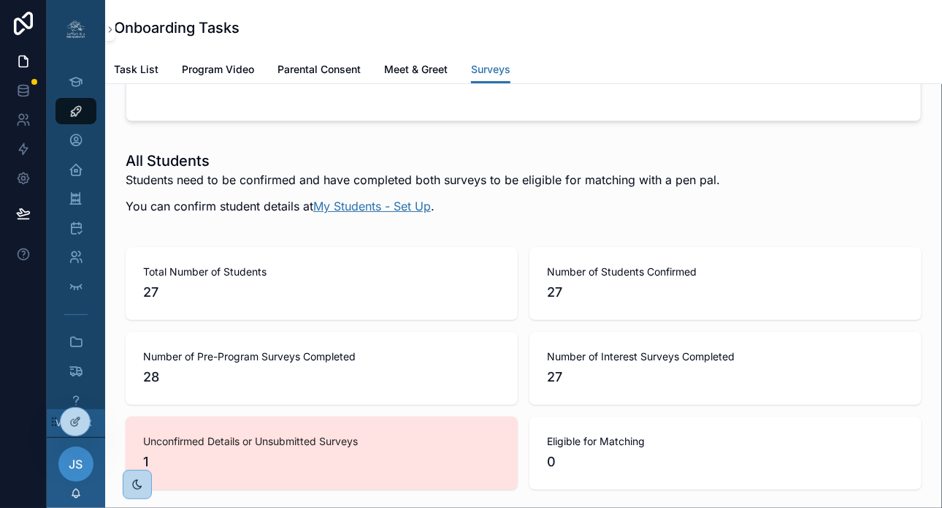
click at [394, 213] on link "My Students - Set Up" at bounding box center [372, 206] width 118 height 15
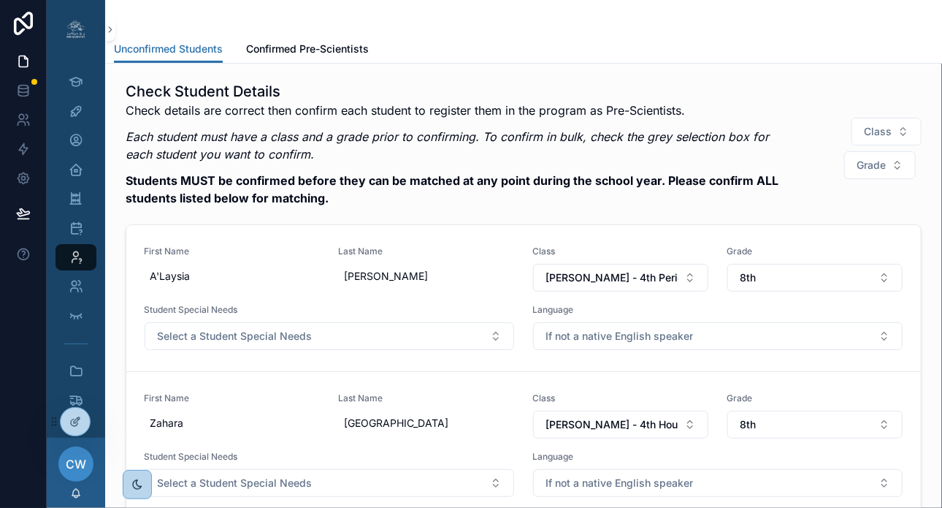
click at [0, 0] on icon at bounding box center [0, 0] width 0 height 0
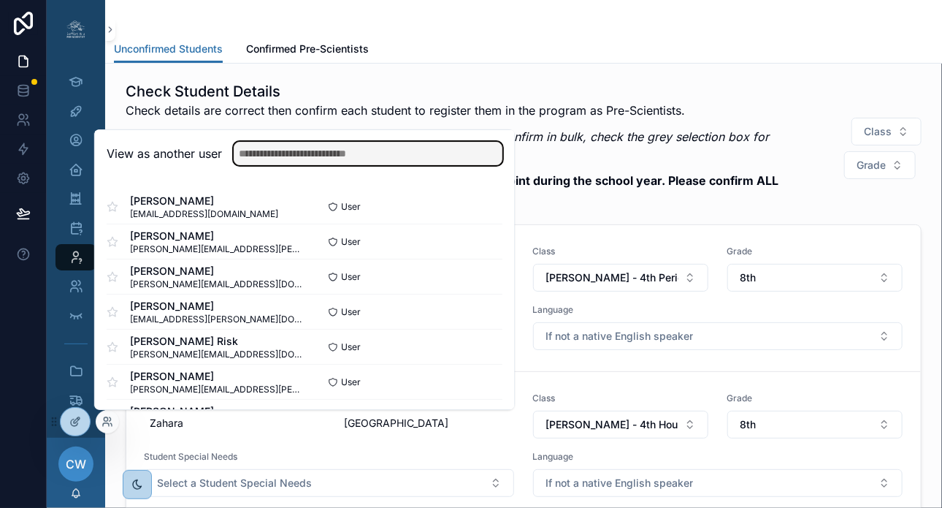
click at [298, 161] on input "text" at bounding box center [368, 153] width 269 height 23
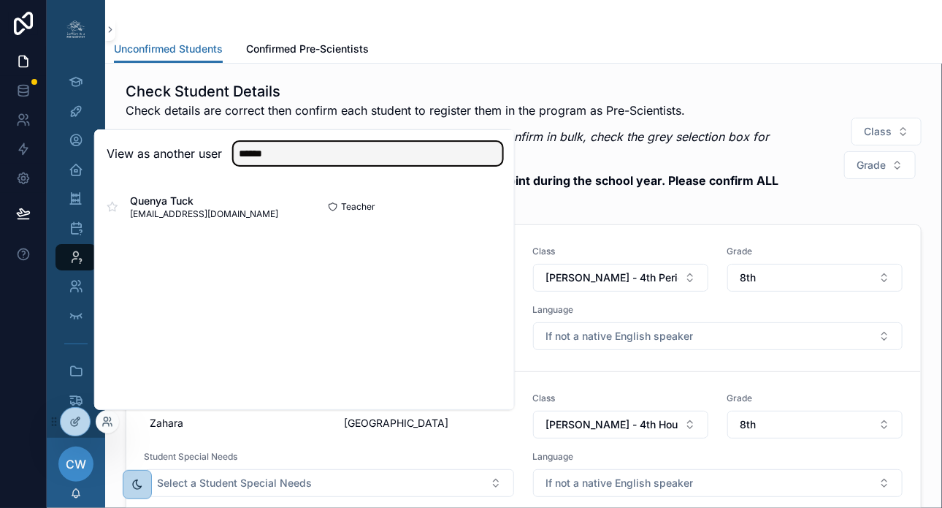
type input "******"
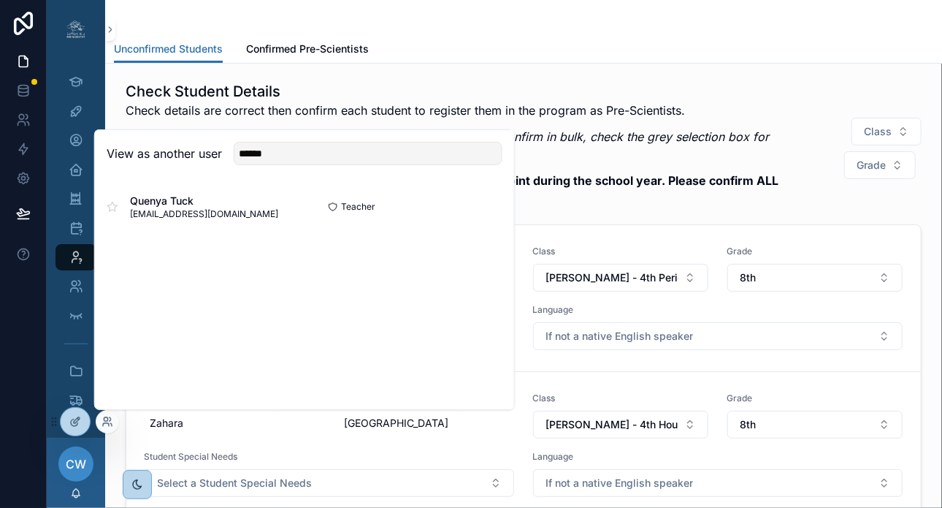
click at [0, 0] on button "Select" at bounding box center [0, 0] width 0 height 0
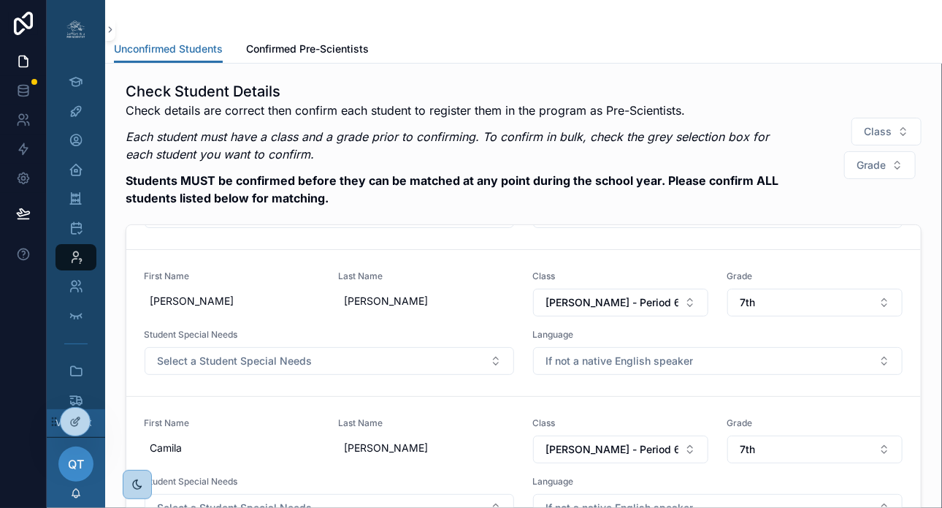
scroll to position [1005, 0]
click at [897, 128] on button "Class" at bounding box center [887, 132] width 70 height 28
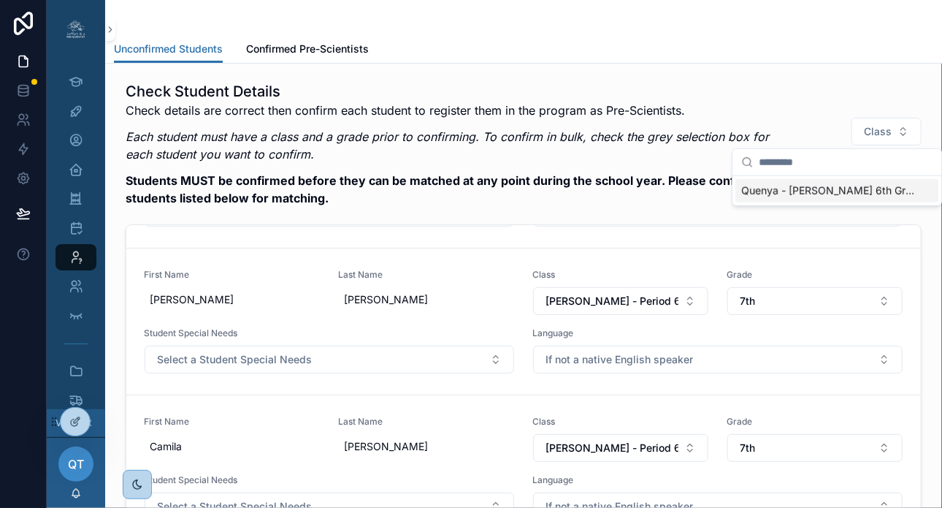
click at [857, 194] on span "Quenya - Ms. Tuck's 6th Grade Class" at bounding box center [829, 190] width 174 height 15
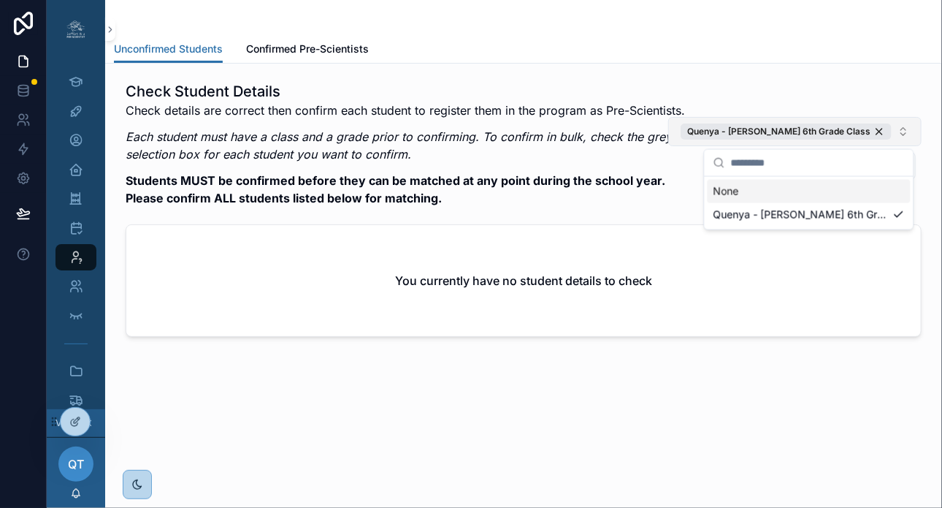
click at [907, 131] on button "Quenya - Ms. Tuck's 6th Grade Class" at bounding box center [795, 131] width 254 height 29
click at [906, 134] on button "Quenya - Ms. Tuck's 6th Grade Class" at bounding box center [795, 131] width 254 height 29
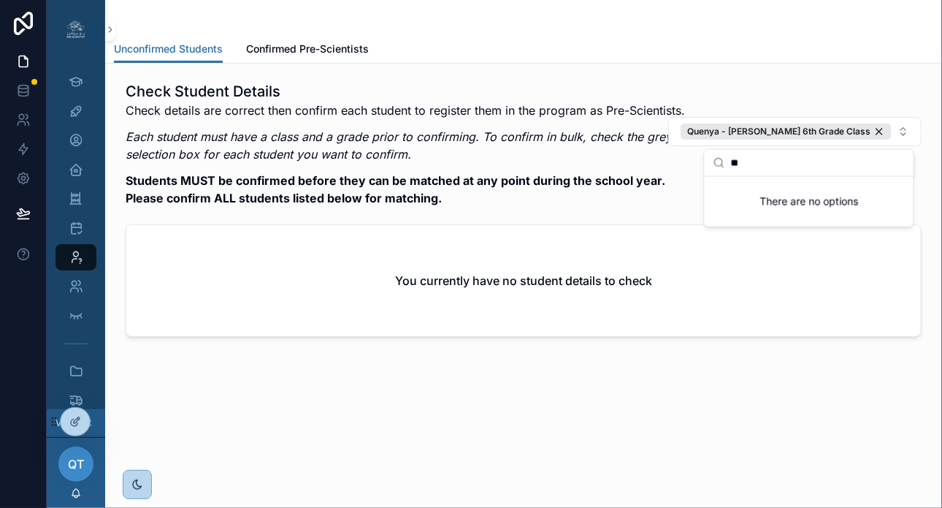
type input "*"
click at [881, 131] on div "Quenya - Ms. Tuck's 6th Grade Class" at bounding box center [786, 131] width 211 height 16
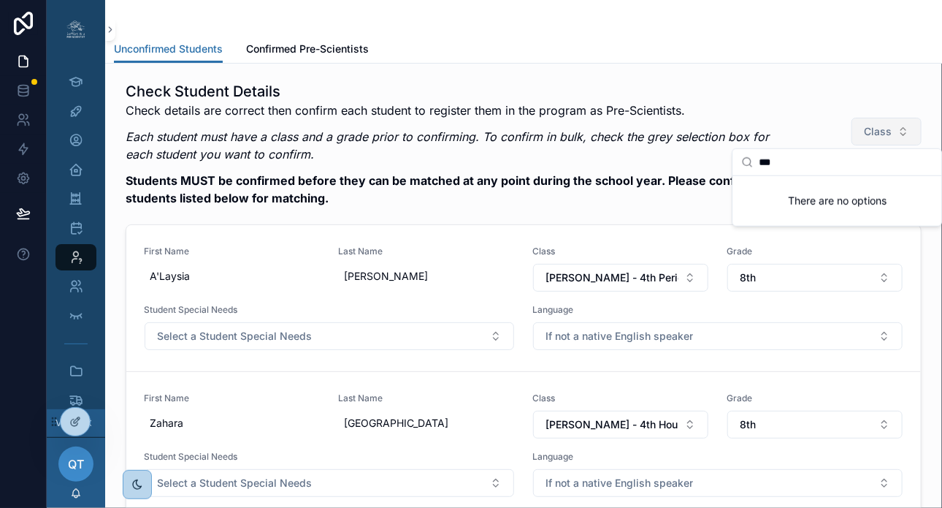
click at [839, 165] on input "***" at bounding box center [846, 162] width 174 height 26
type input "*"
click at [0, 0] on icon at bounding box center [0, 0] width 0 height 0
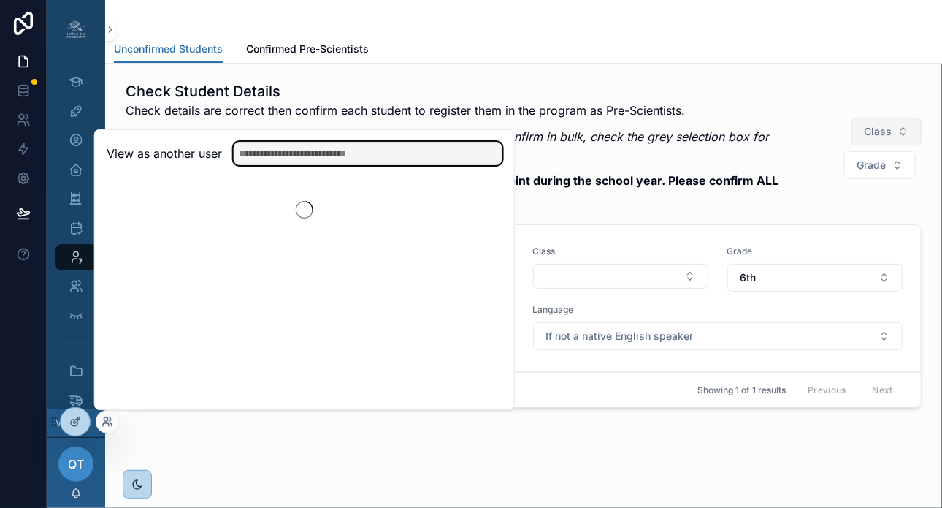
click at [298, 159] on input "text" at bounding box center [368, 153] width 269 height 23
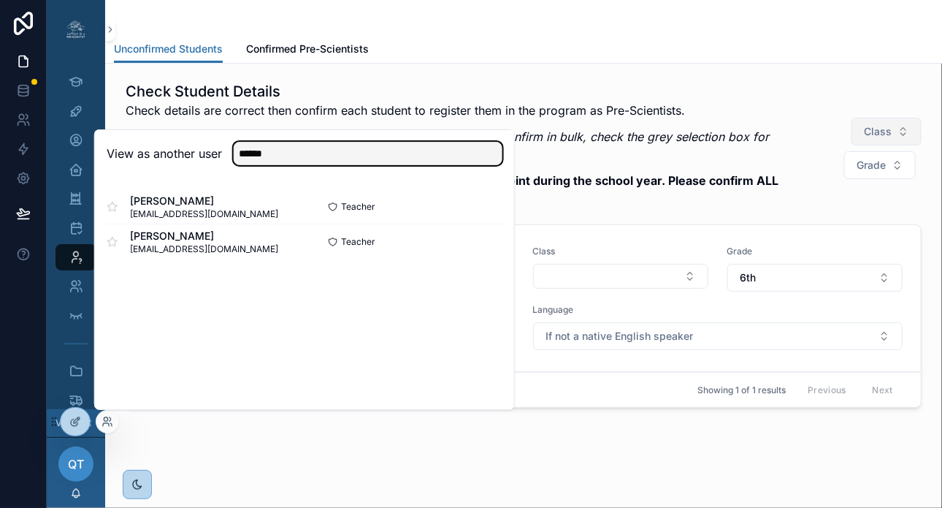
type input "*****"
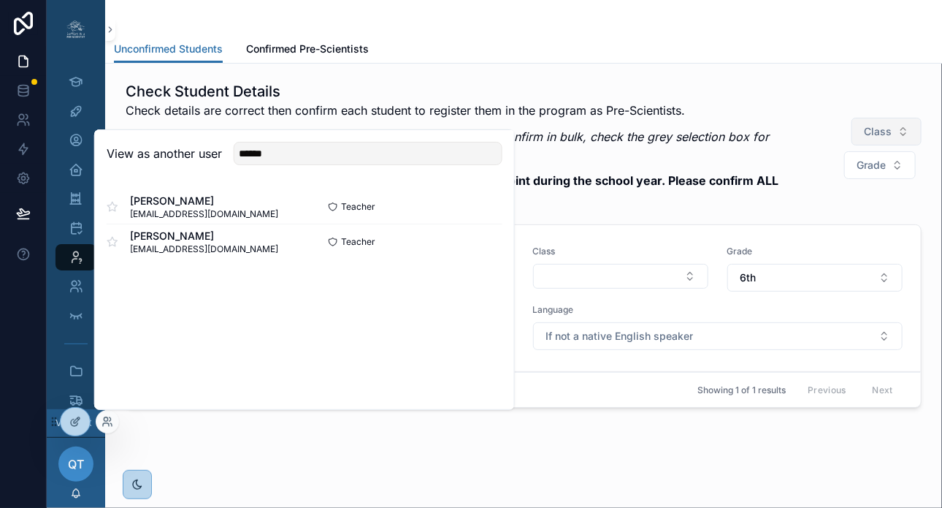
click at [0, 0] on button "Select" at bounding box center [0, 0] width 0 height 0
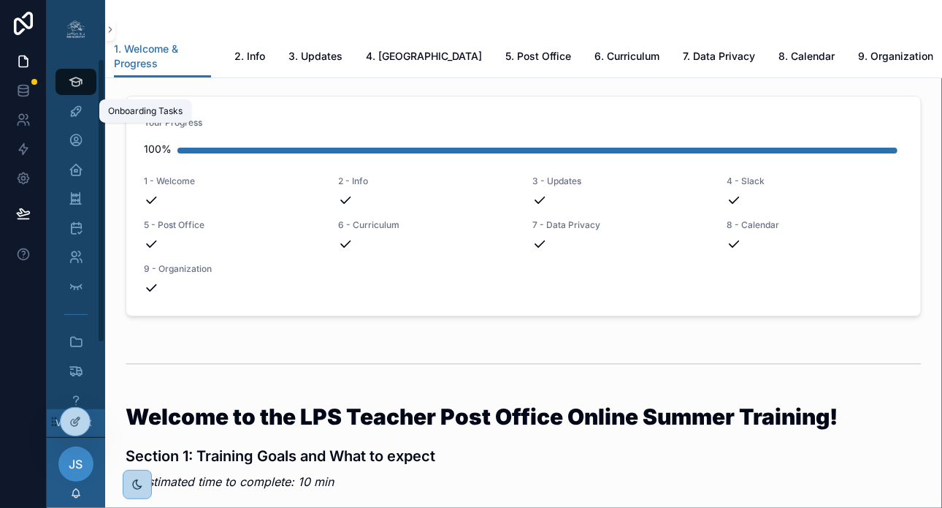
click at [77, 112] on icon "scrollable content" at bounding box center [76, 111] width 15 height 15
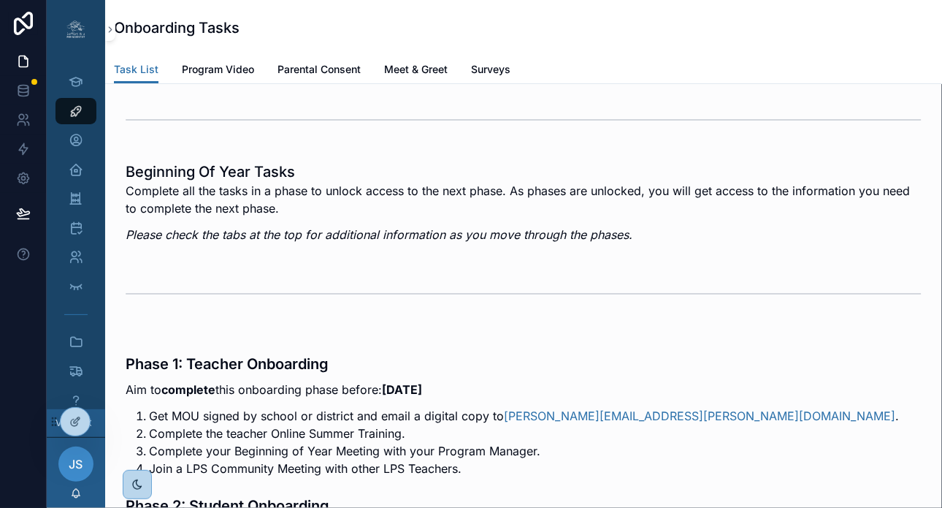
click at [480, 63] on span "Surveys" at bounding box center [490, 69] width 39 height 15
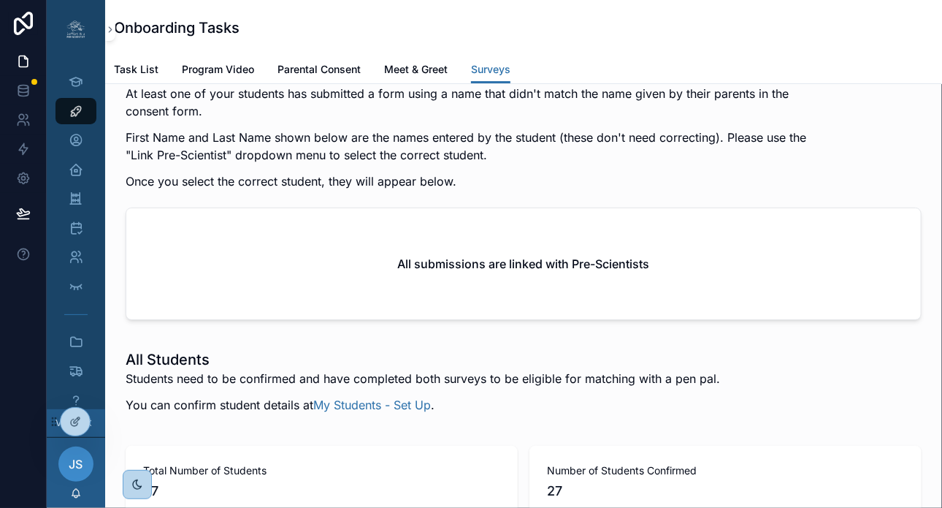
scroll to position [2412, 0]
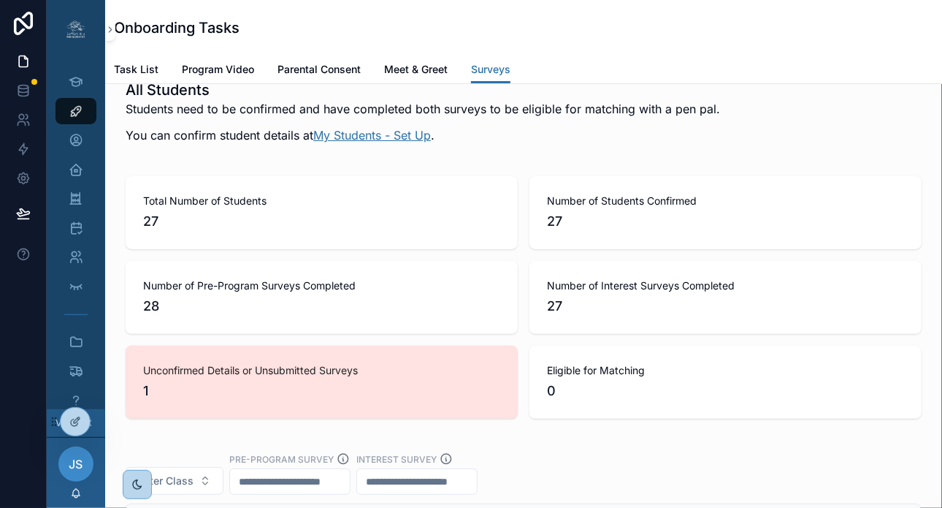
click at [398, 142] on link "My Students - Set Up" at bounding box center [372, 135] width 118 height 15
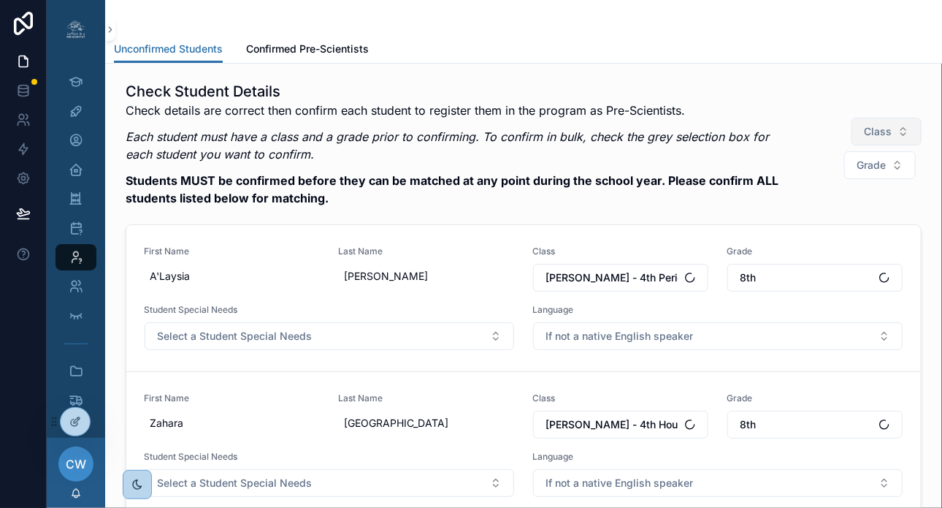
click at [876, 129] on span "Class" at bounding box center [878, 131] width 28 height 15
type input "*"
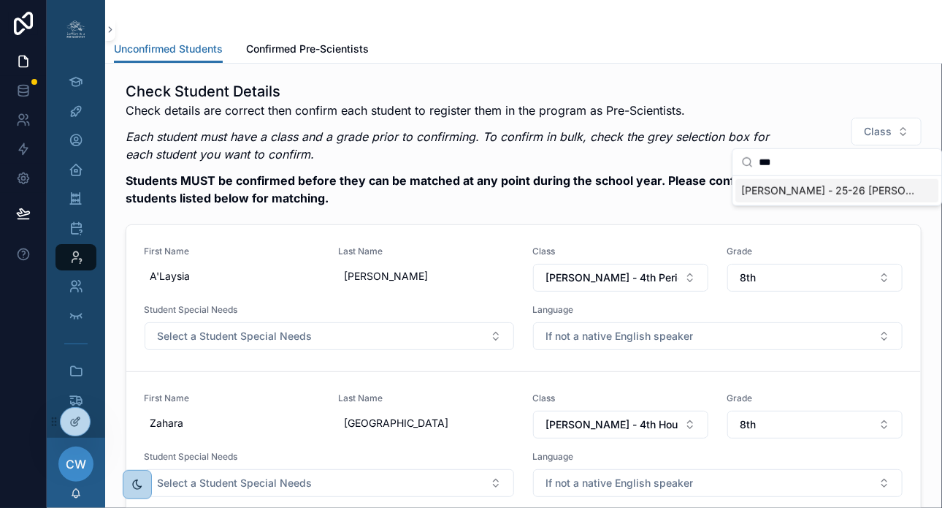
type input "***"
click at [836, 192] on span "[PERSON_NAME] - 25-26 [PERSON_NAME]" at bounding box center [829, 190] width 174 height 15
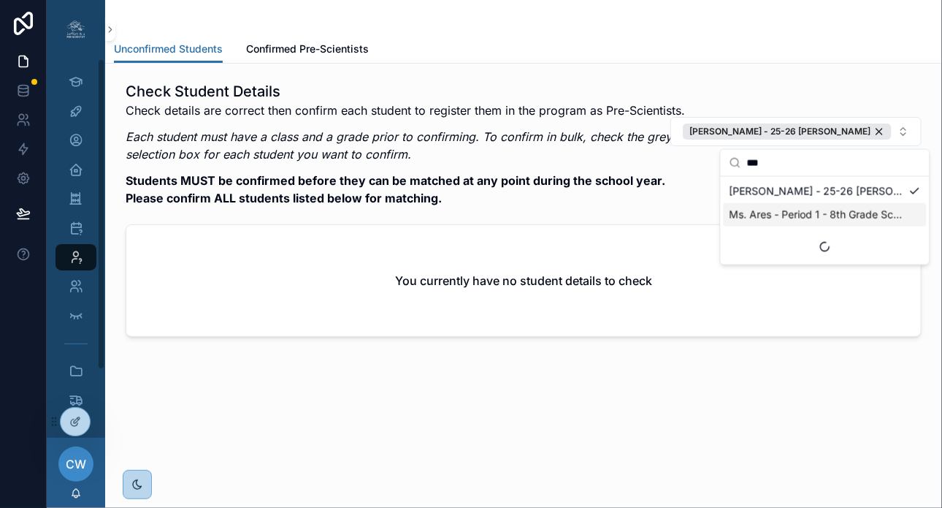
click at [0, 0] on icon at bounding box center [0, 0] width 0 height 0
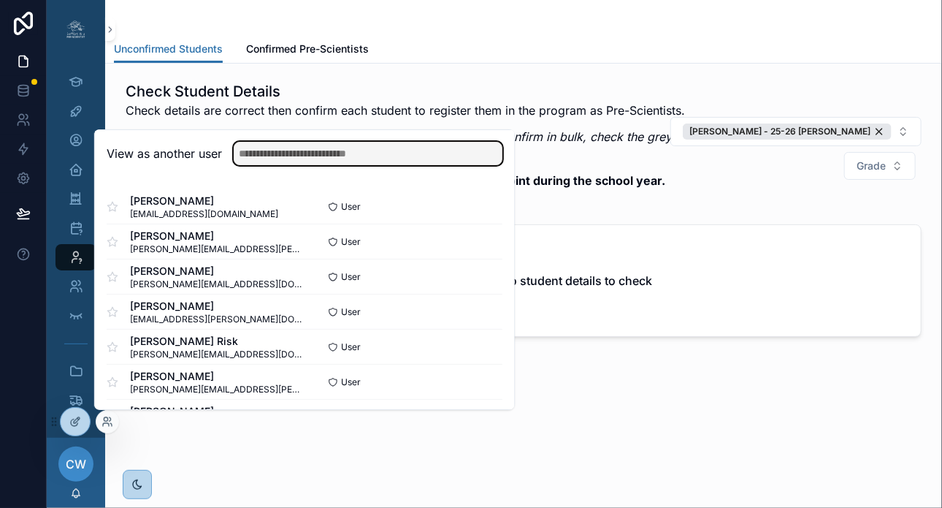
click at [279, 152] on input "text" at bounding box center [368, 153] width 269 height 23
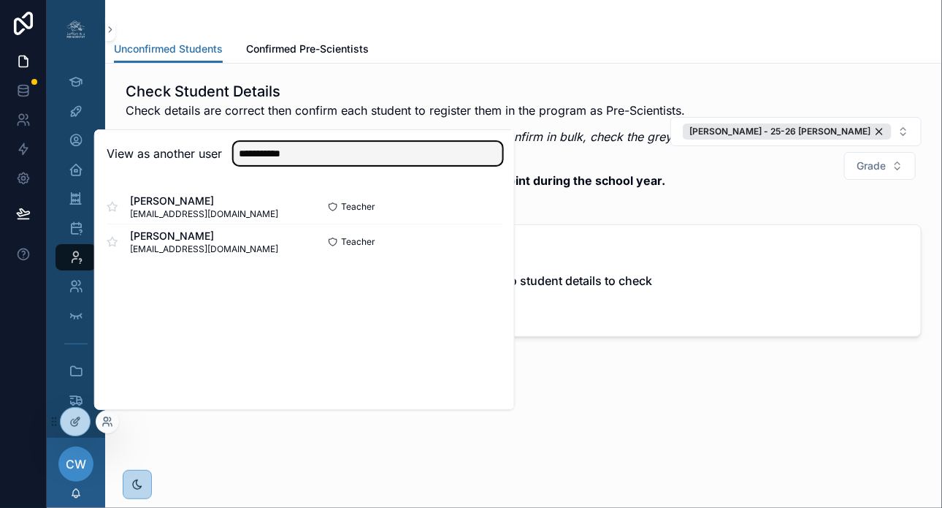
type input "**********"
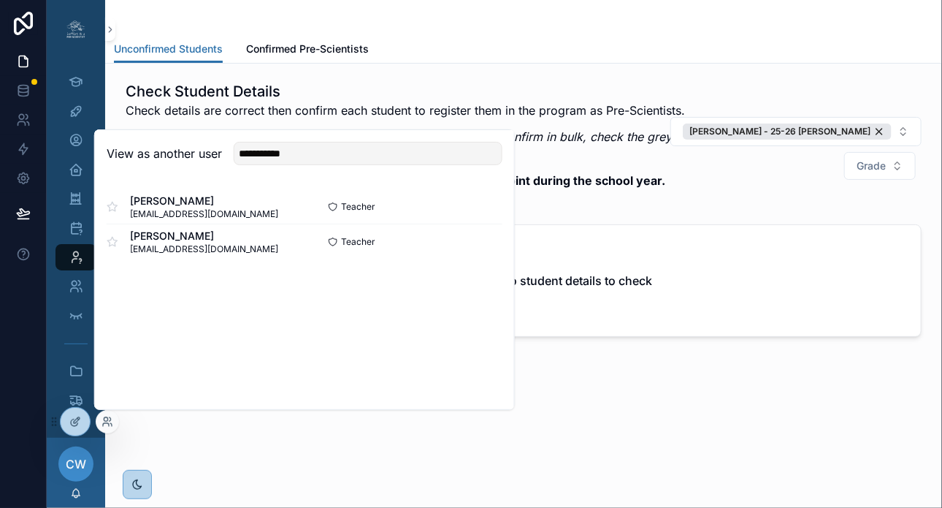
click at [0, 0] on button "Select" at bounding box center [0, 0] width 0 height 0
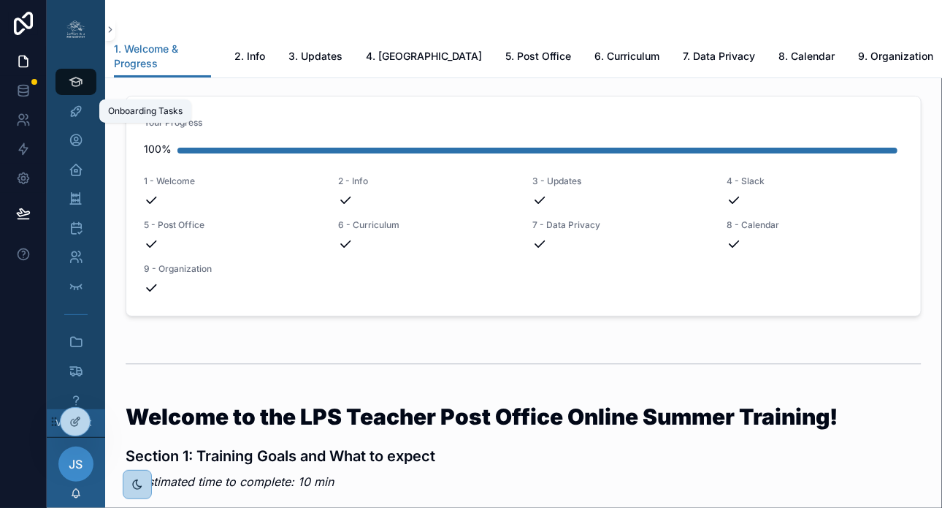
click at [78, 119] on div "Onboarding Tasks" at bounding box center [75, 110] width 23 height 23
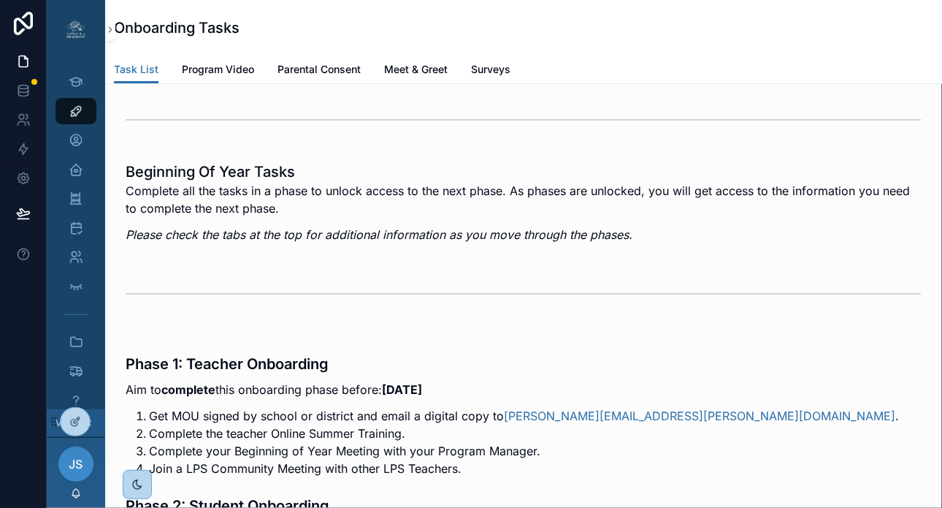
scroll to position [731, 0]
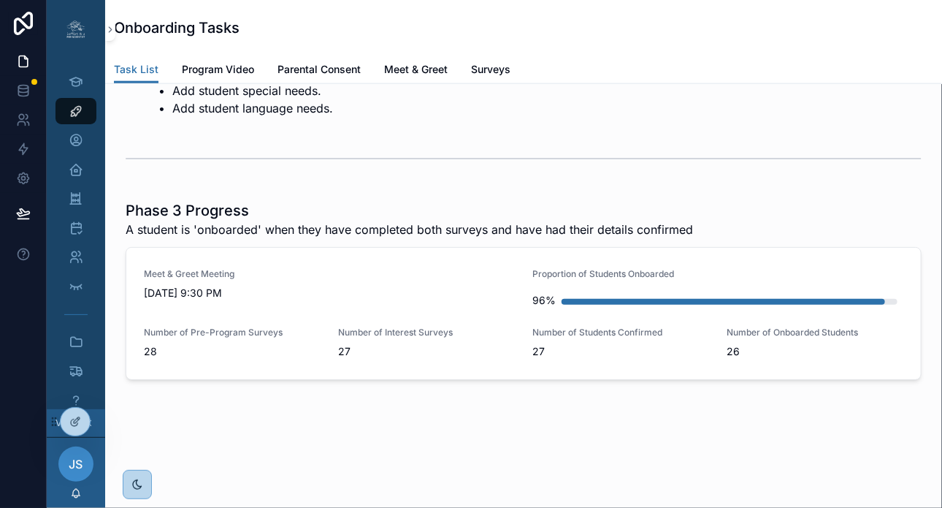
click at [489, 72] on span "Surveys" at bounding box center [490, 69] width 39 height 15
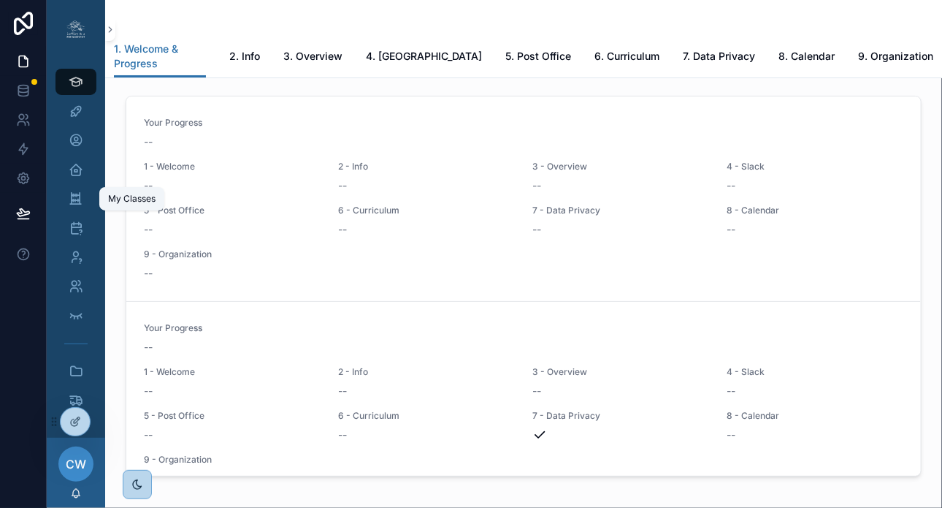
click at [77, 202] on icon "scrollable content" at bounding box center [76, 198] width 14 height 15
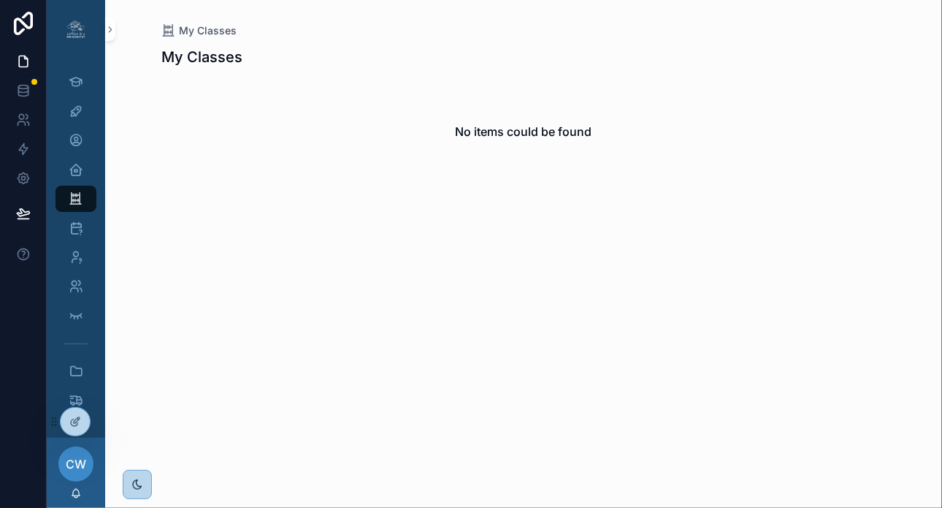
click at [0, 0] on icon at bounding box center [0, 0] width 0 height 0
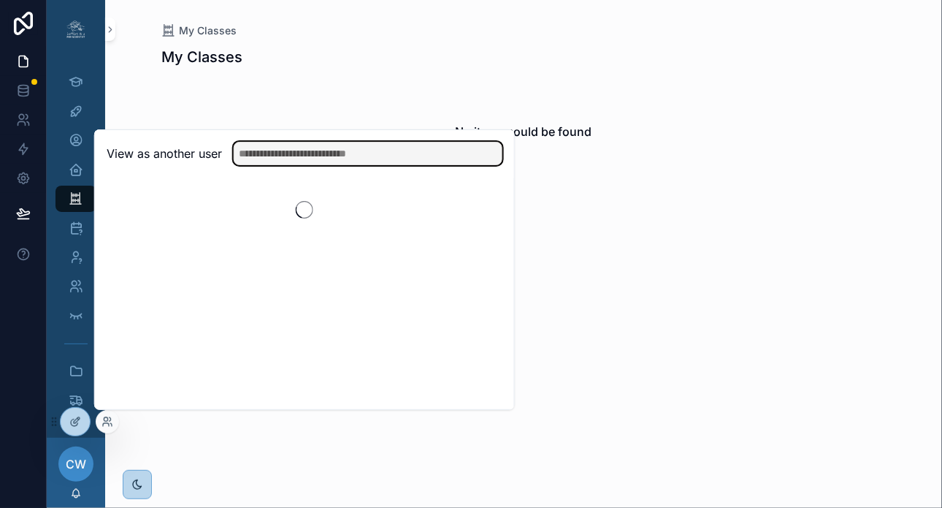
click at [277, 161] on input "text" at bounding box center [368, 153] width 269 height 23
type input "******"
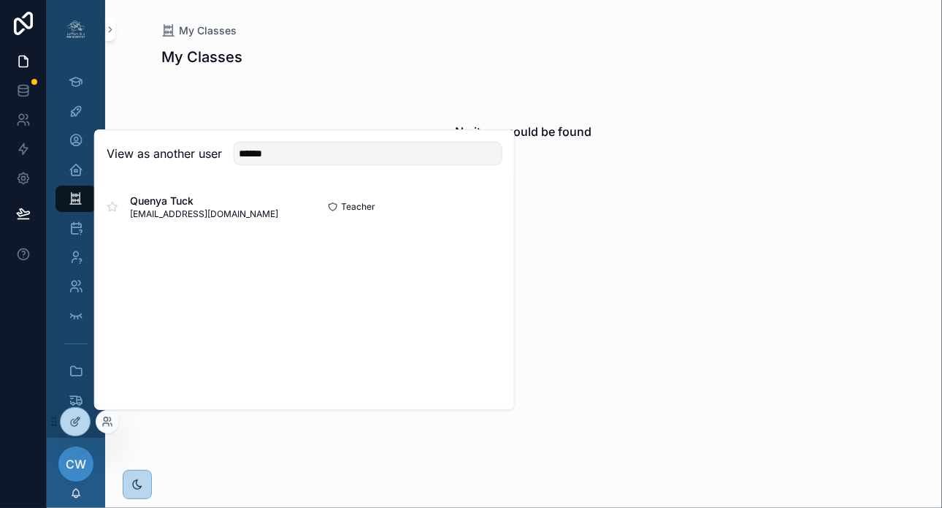
click at [0, 0] on button "Select" at bounding box center [0, 0] width 0 height 0
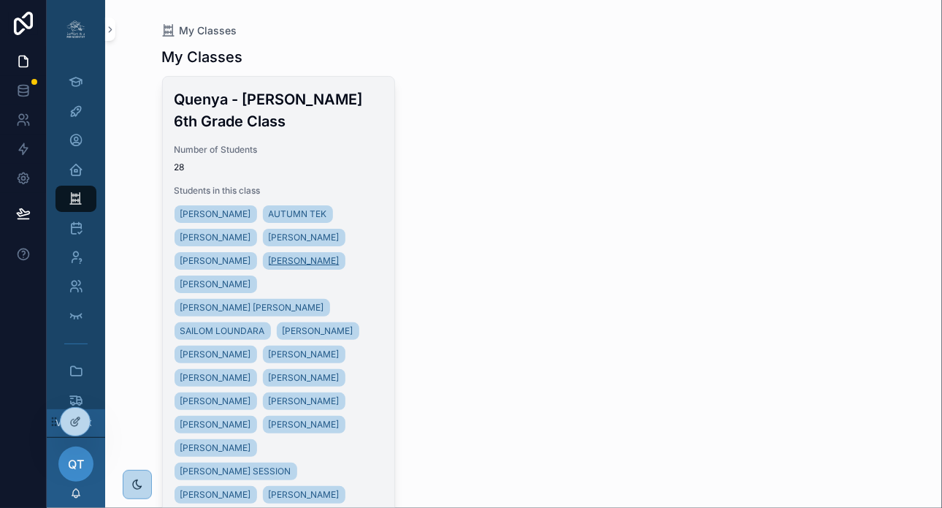
scroll to position [104, 0]
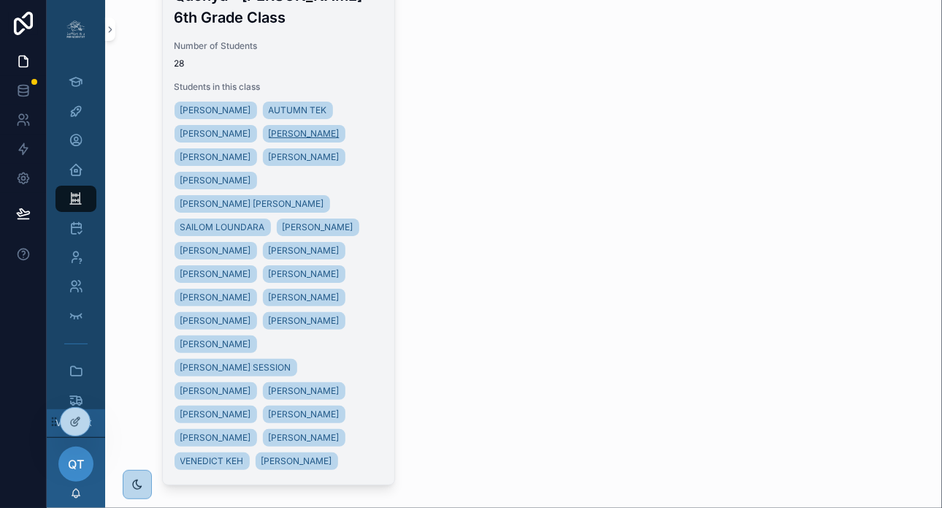
click at [319, 131] on span "[PERSON_NAME]" at bounding box center [304, 134] width 71 height 12
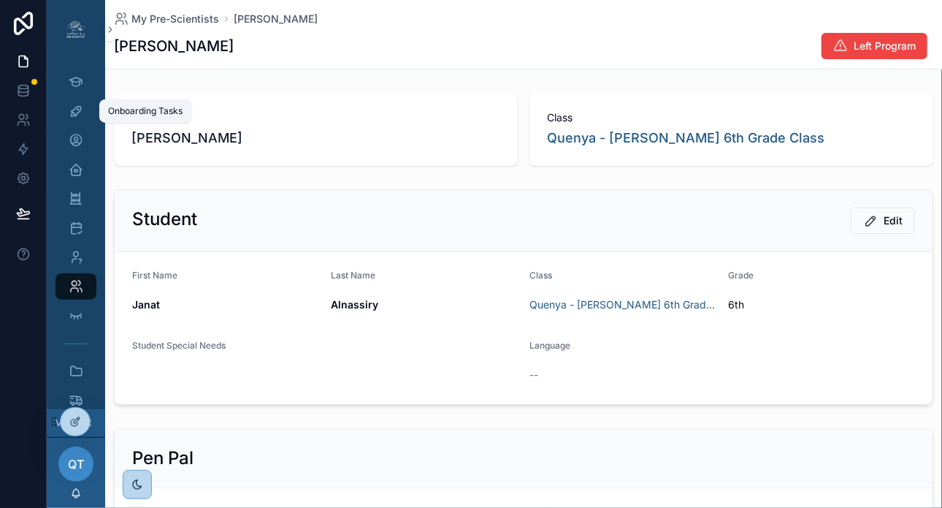
click at [77, 100] on div "Onboarding Tasks" at bounding box center [75, 110] width 23 height 23
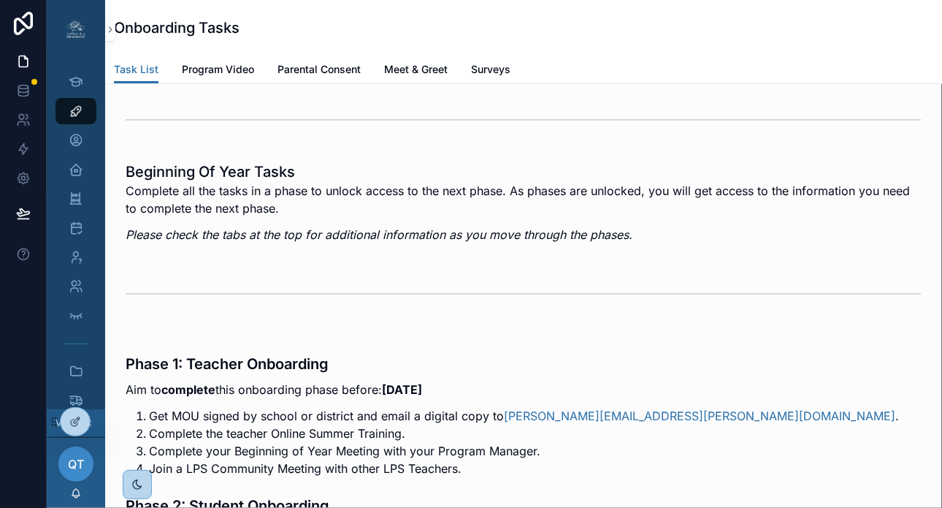
click at [498, 72] on span "Surveys" at bounding box center [490, 69] width 39 height 15
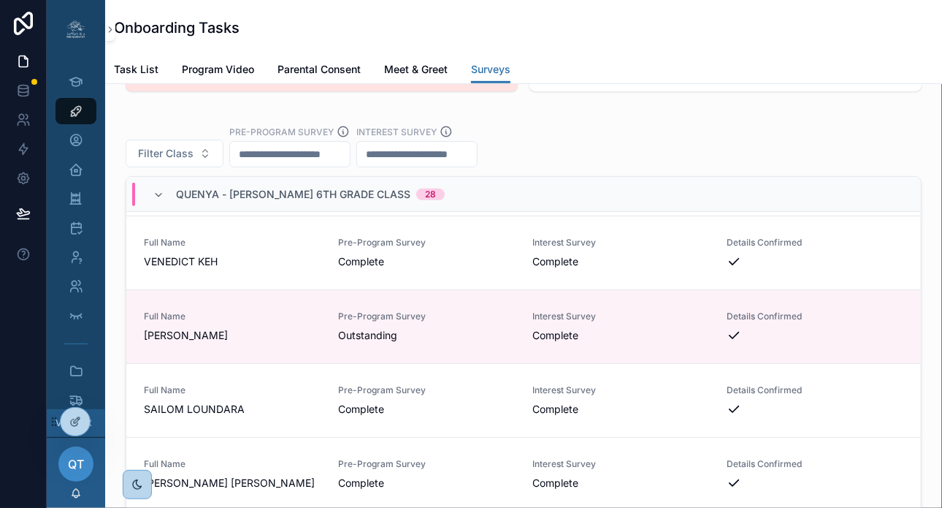
scroll to position [284, 0]
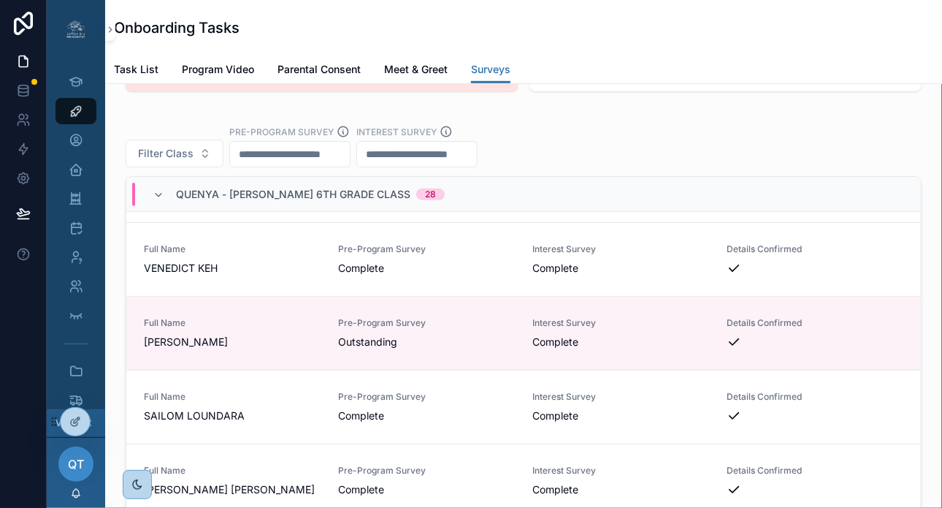
click at [325, 164] on input "scrollable content" at bounding box center [290, 154] width 120 height 20
type input "**********"
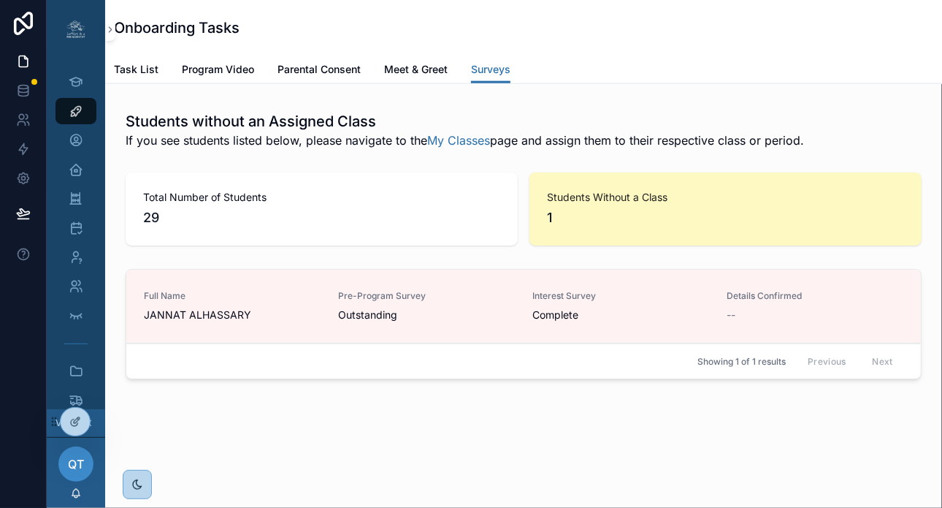
scroll to position [3176, 0]
click at [683, 322] on span "Complete" at bounding box center [621, 315] width 177 height 15
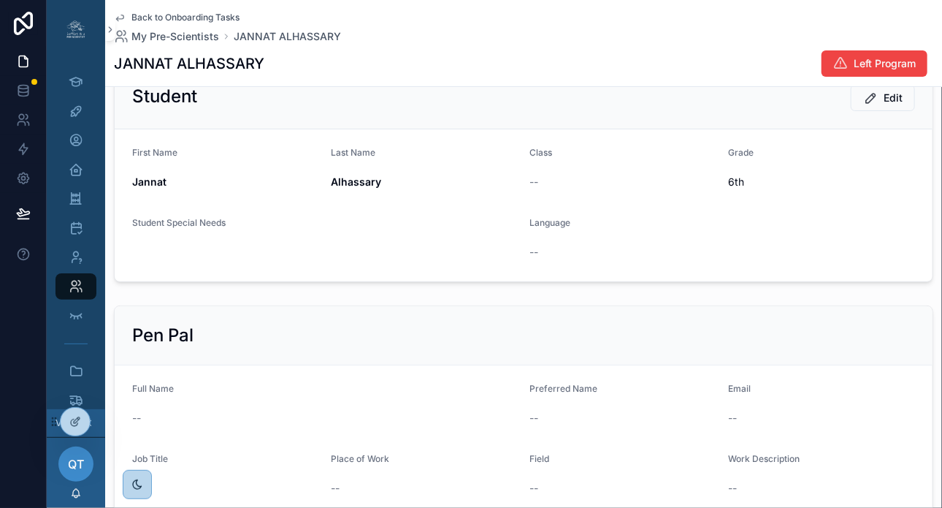
scroll to position [109, 0]
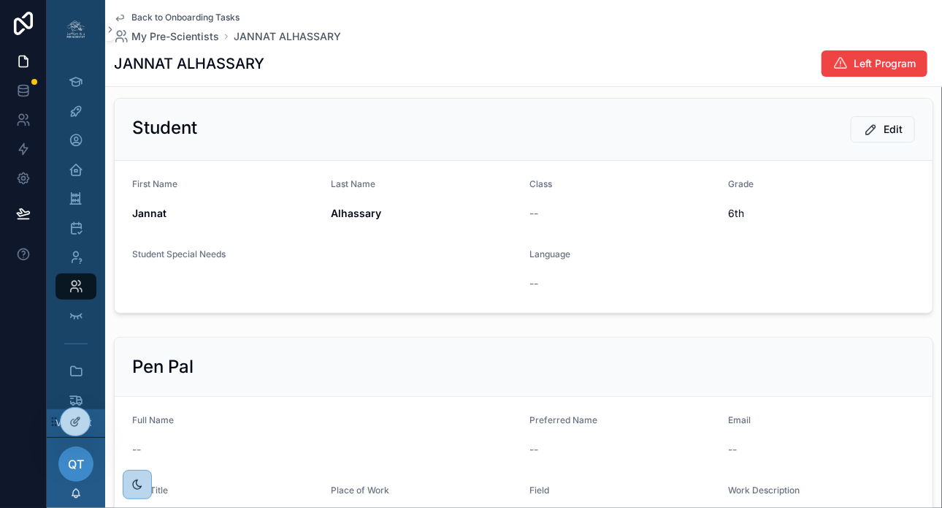
click at [134, 17] on span "Back to Onboarding Tasks" at bounding box center [185, 18] width 108 height 12
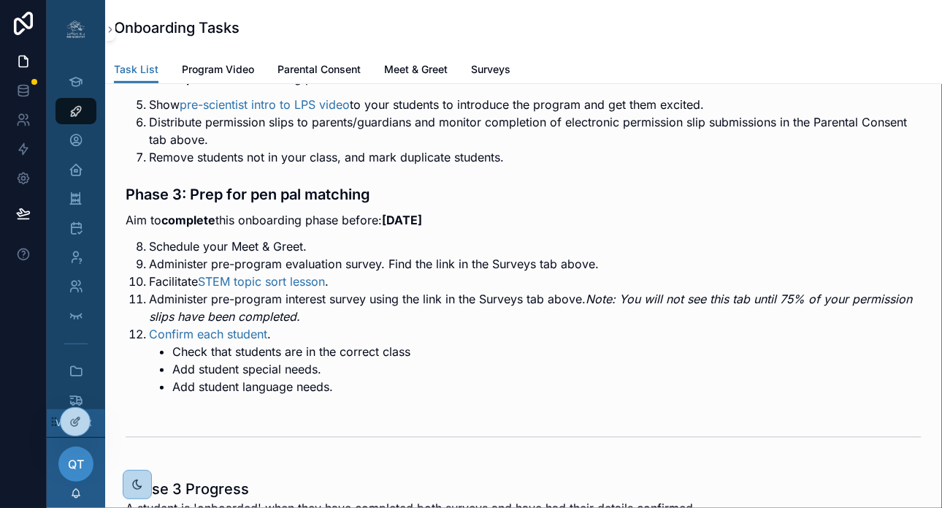
scroll to position [428, 0]
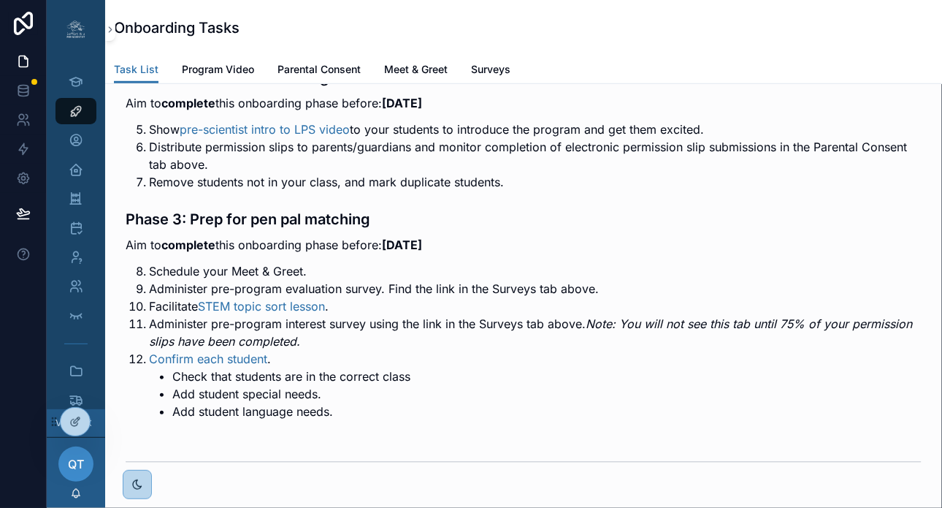
click at [487, 72] on span "Surveys" at bounding box center [490, 69] width 39 height 15
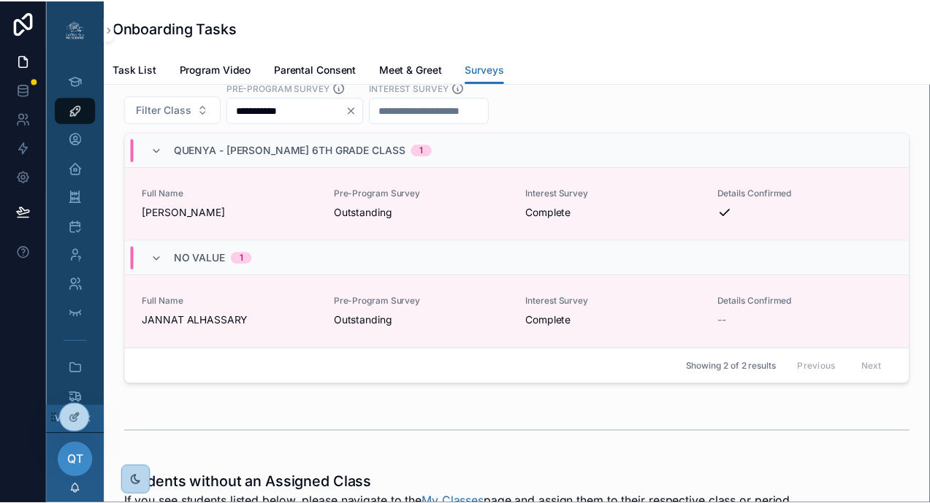
scroll to position [2787, 0]
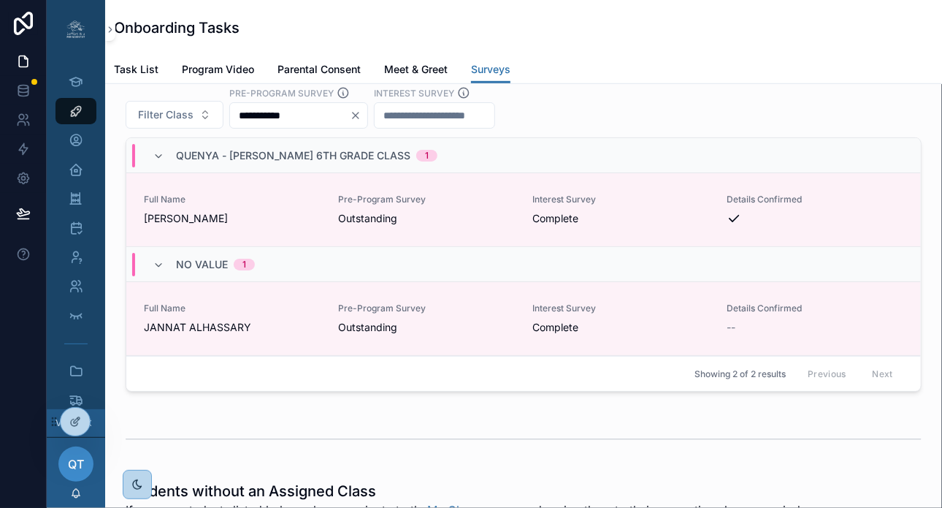
click at [362, 121] on icon "Clear" at bounding box center [356, 116] width 12 height 12
click at [397, 126] on input "scrollable content" at bounding box center [417, 115] width 120 height 20
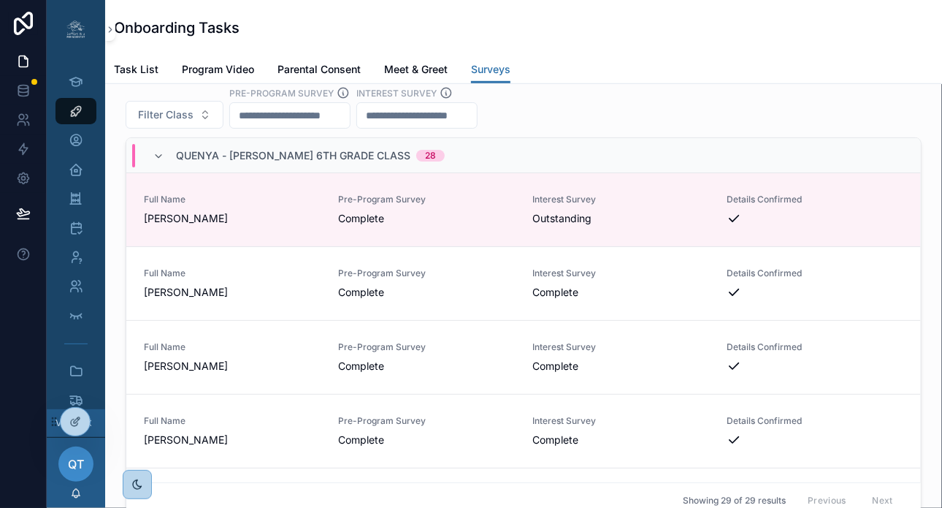
click at [327, 126] on input "scrollable content" at bounding box center [290, 115] width 120 height 20
type input "**********"
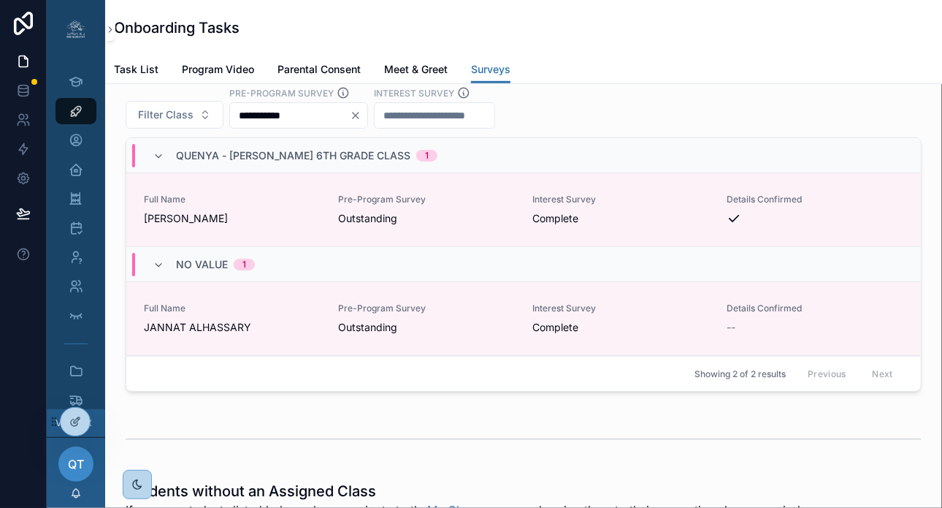
click at [397, 335] on span "Outstanding" at bounding box center [426, 327] width 177 height 15
